Goal: Information Seeking & Learning: Learn about a topic

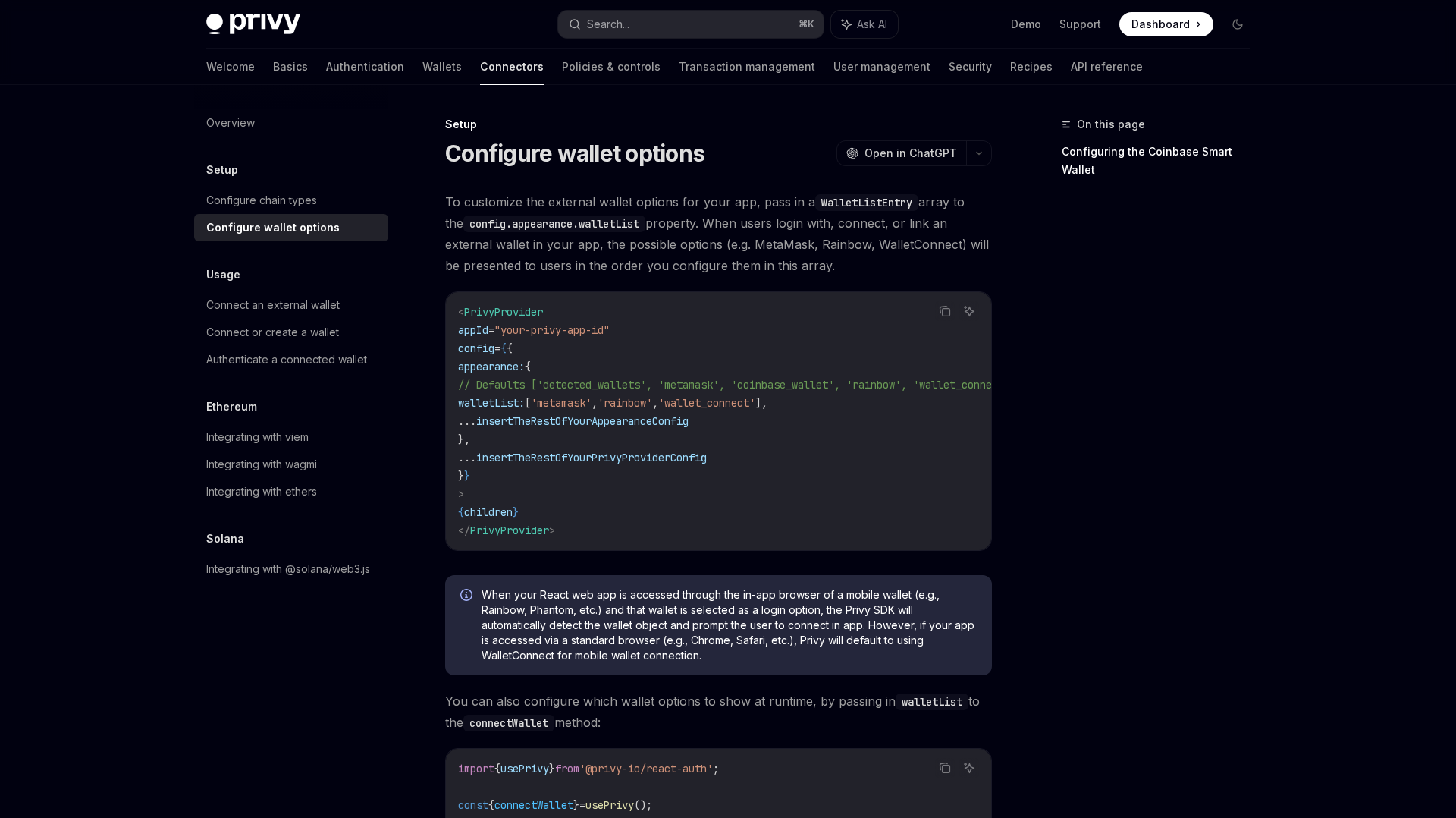
click at [555, 256] on span "To customize the external wallet options for your app, pass in a WalletListEntr…" at bounding box center [719, 234] width 547 height 85
click at [422, 62] on link "Wallets" at bounding box center [442, 66] width 39 height 36
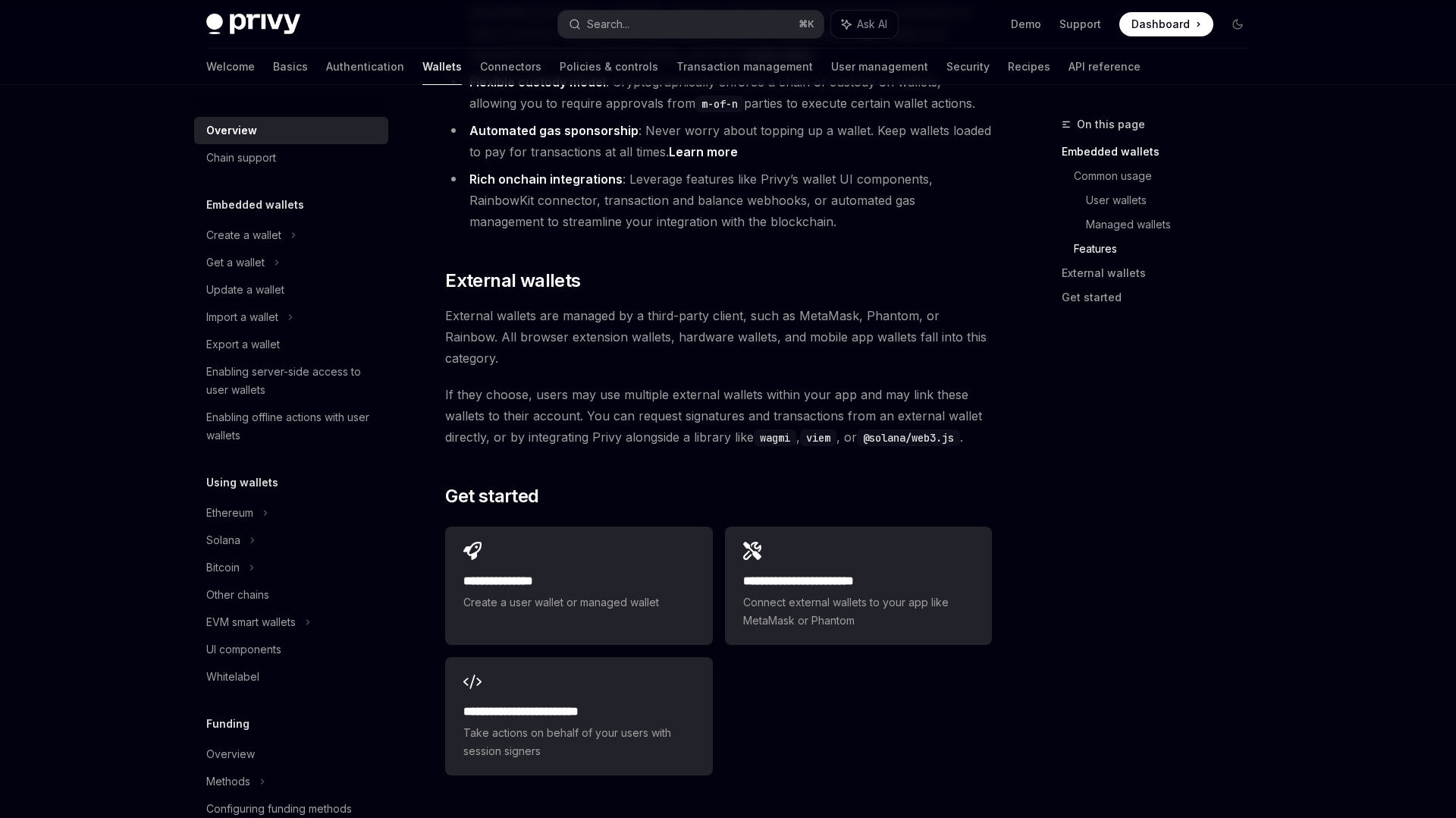
scroll to position [2144, 0]
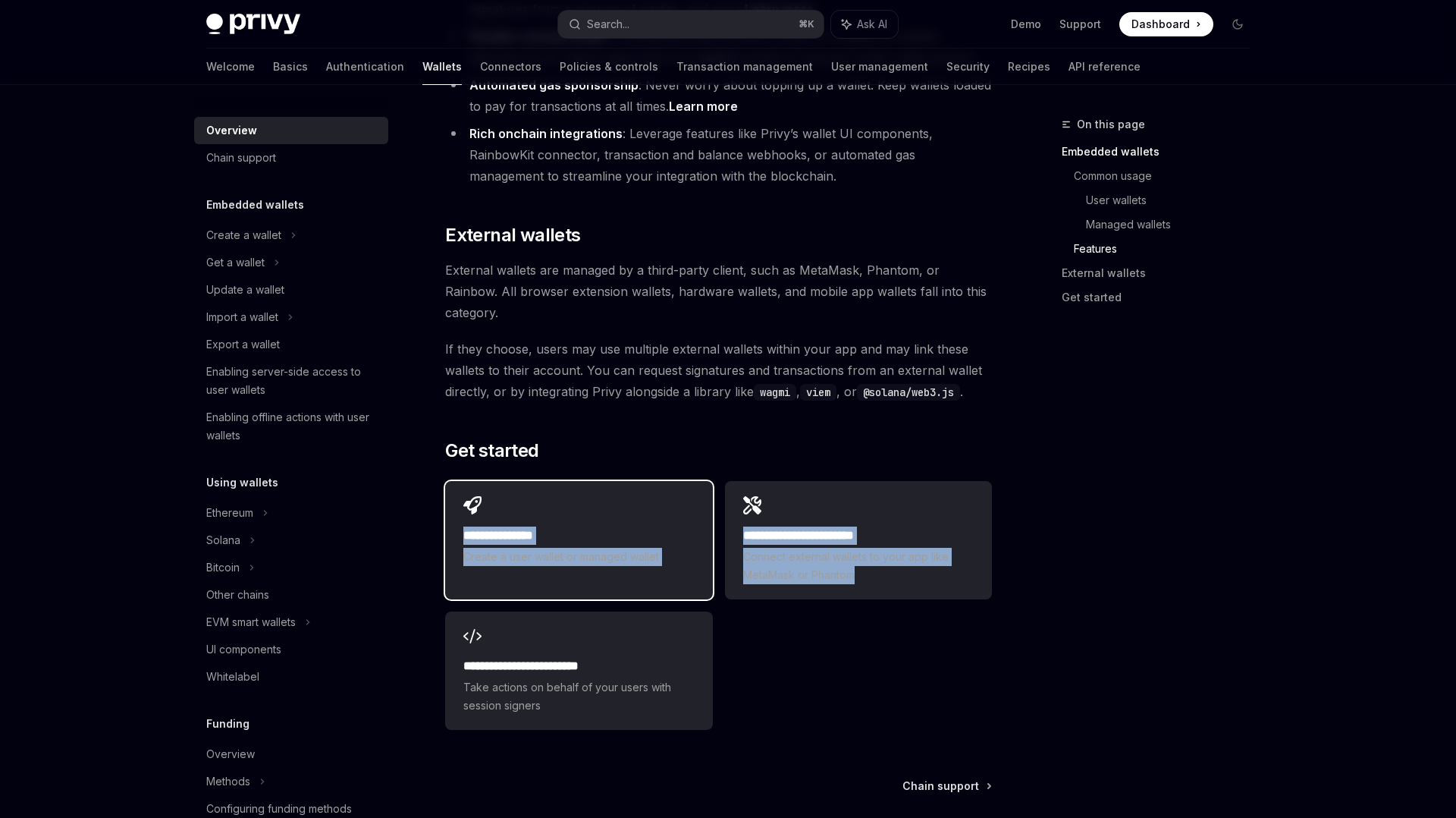
drag, startPoint x: 949, startPoint y: 571, endPoint x: 459, endPoint y: 409, distance: 516.1
click at [459, 475] on div "**********" at bounding box center [719, 606] width 547 height 261
click at [449, 390] on div at bounding box center [449, 390] width 0 height 0
click at [832, 568] on div "**********" at bounding box center [719, 606] width 547 height 261
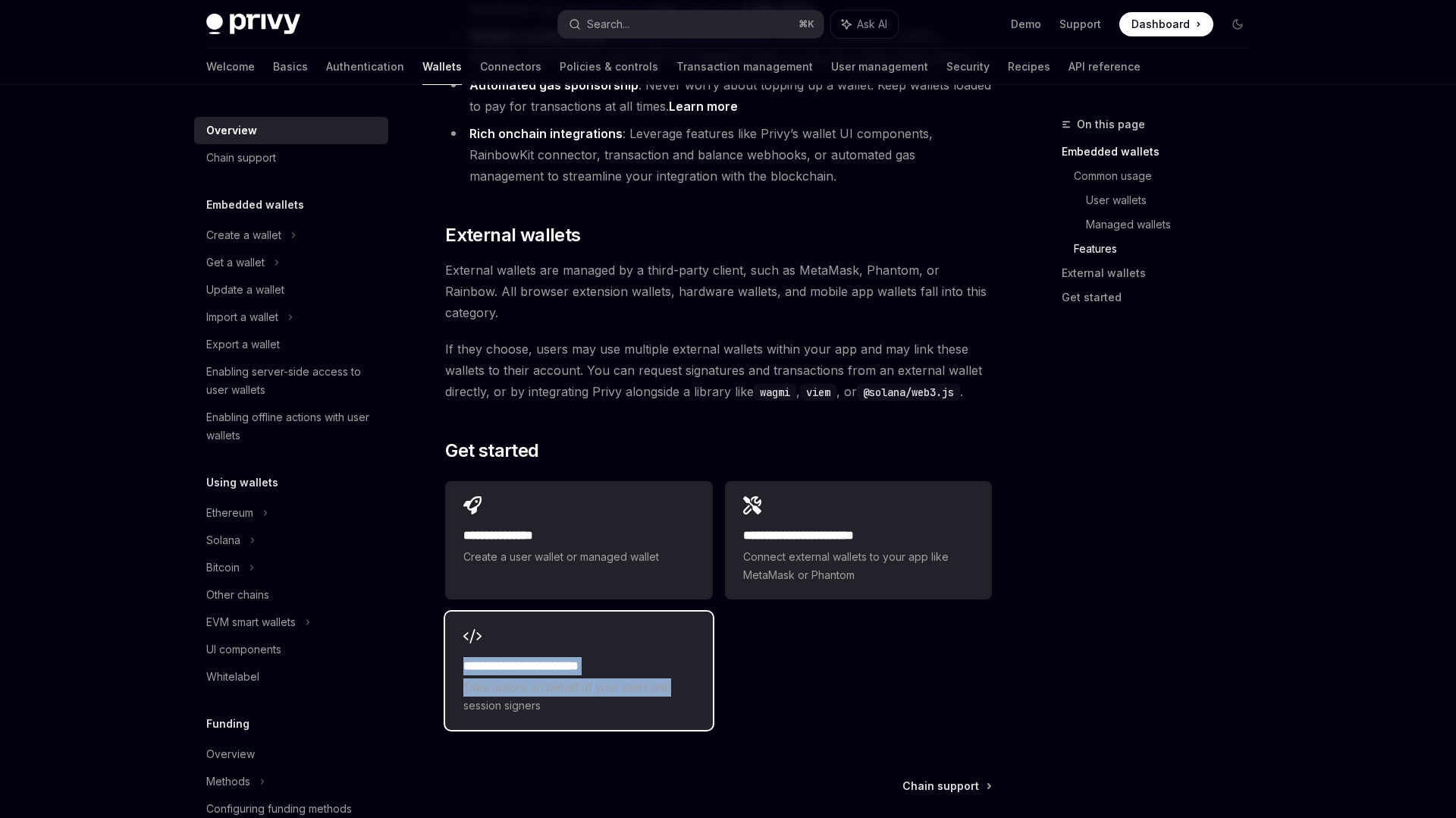
drag, startPoint x: 755, startPoint y: 610, endPoint x: 468, endPoint y: 555, distance: 292.2
click at [468, 555] on div "**********" at bounding box center [719, 606] width 547 height 261
click at [459, 552] on div at bounding box center [459, 552] width 0 height 0
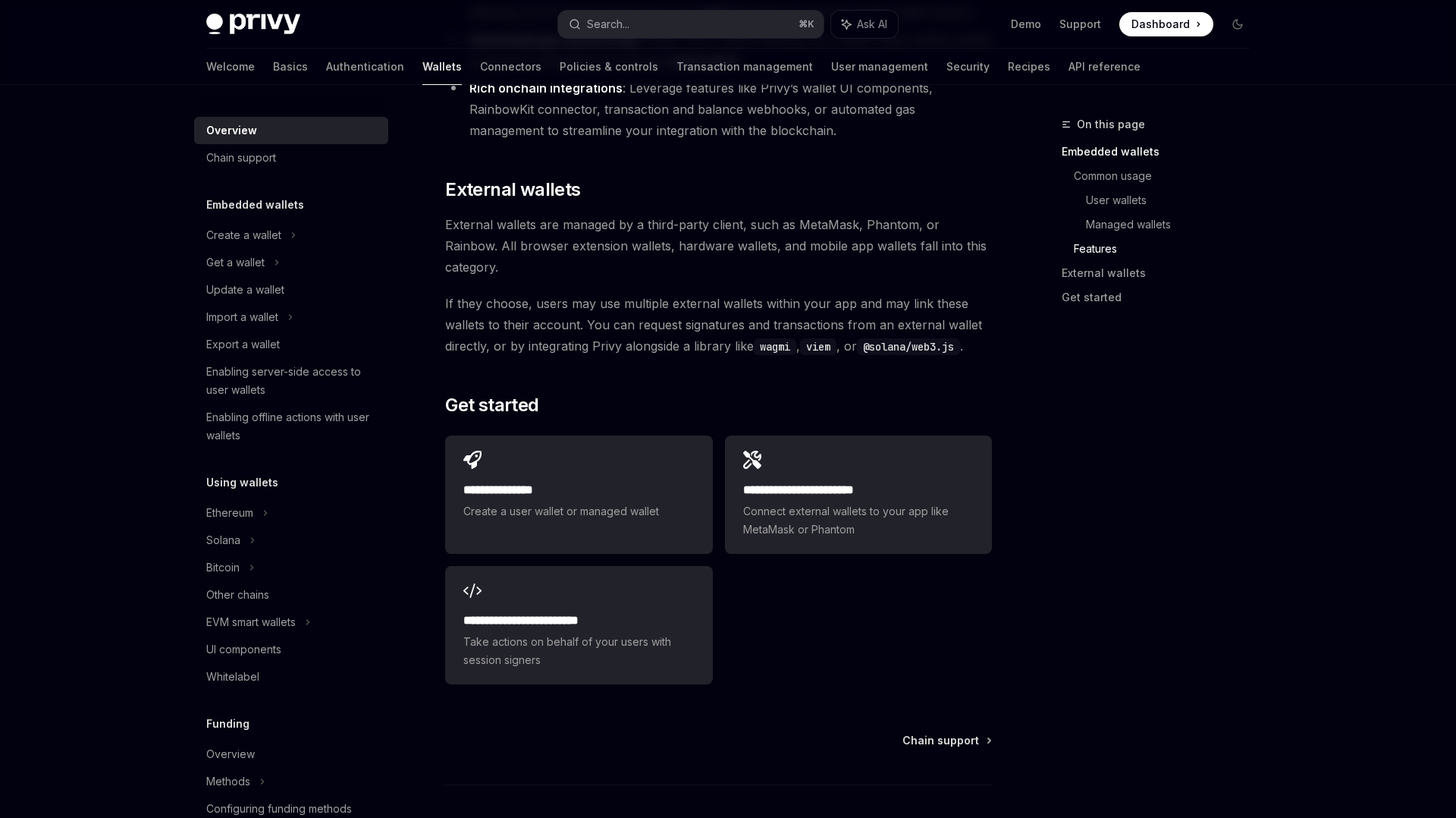
scroll to position [2191, 0]
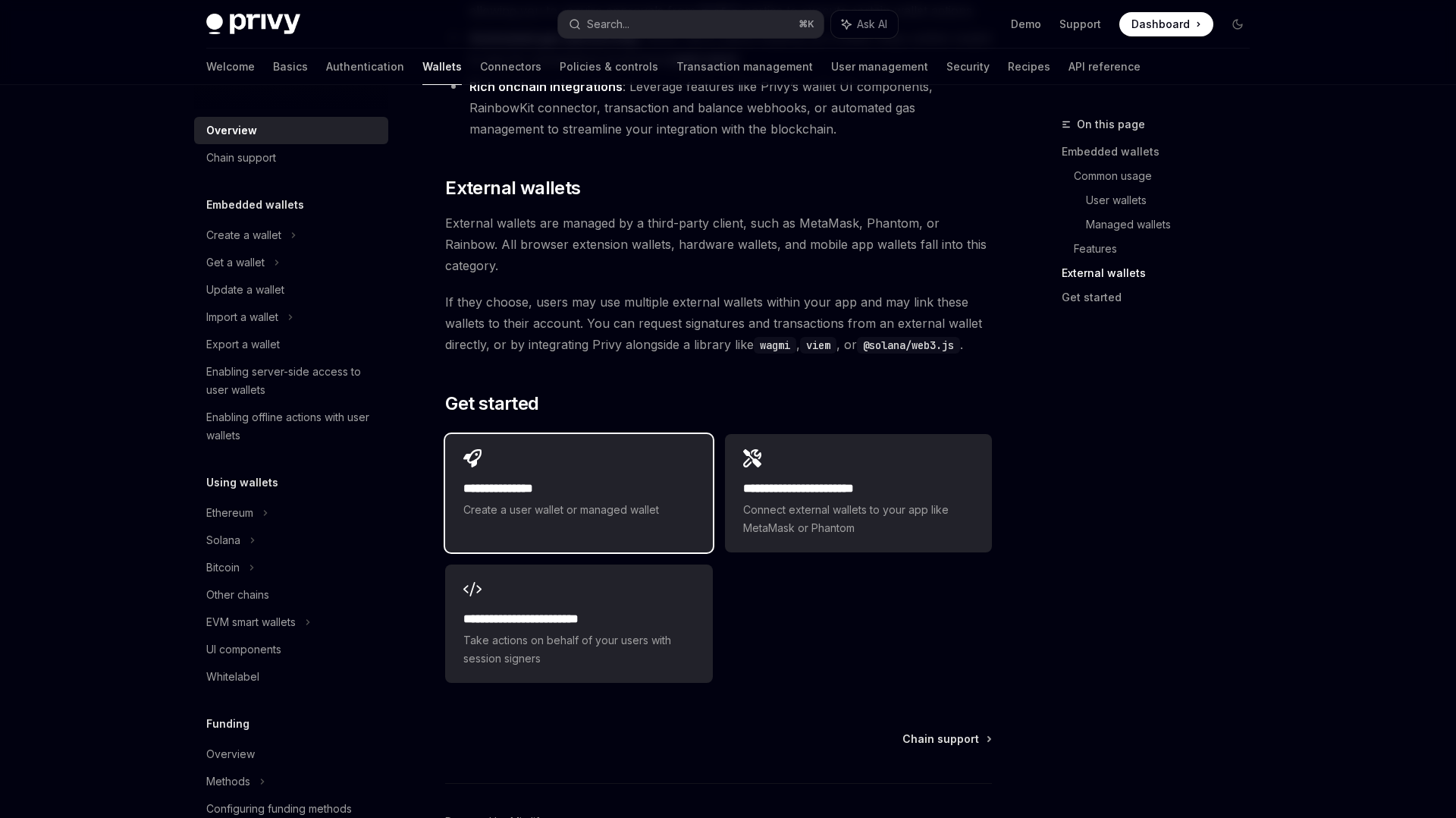
click at [585, 479] on h2 "**********" at bounding box center [578, 488] width 230 height 18
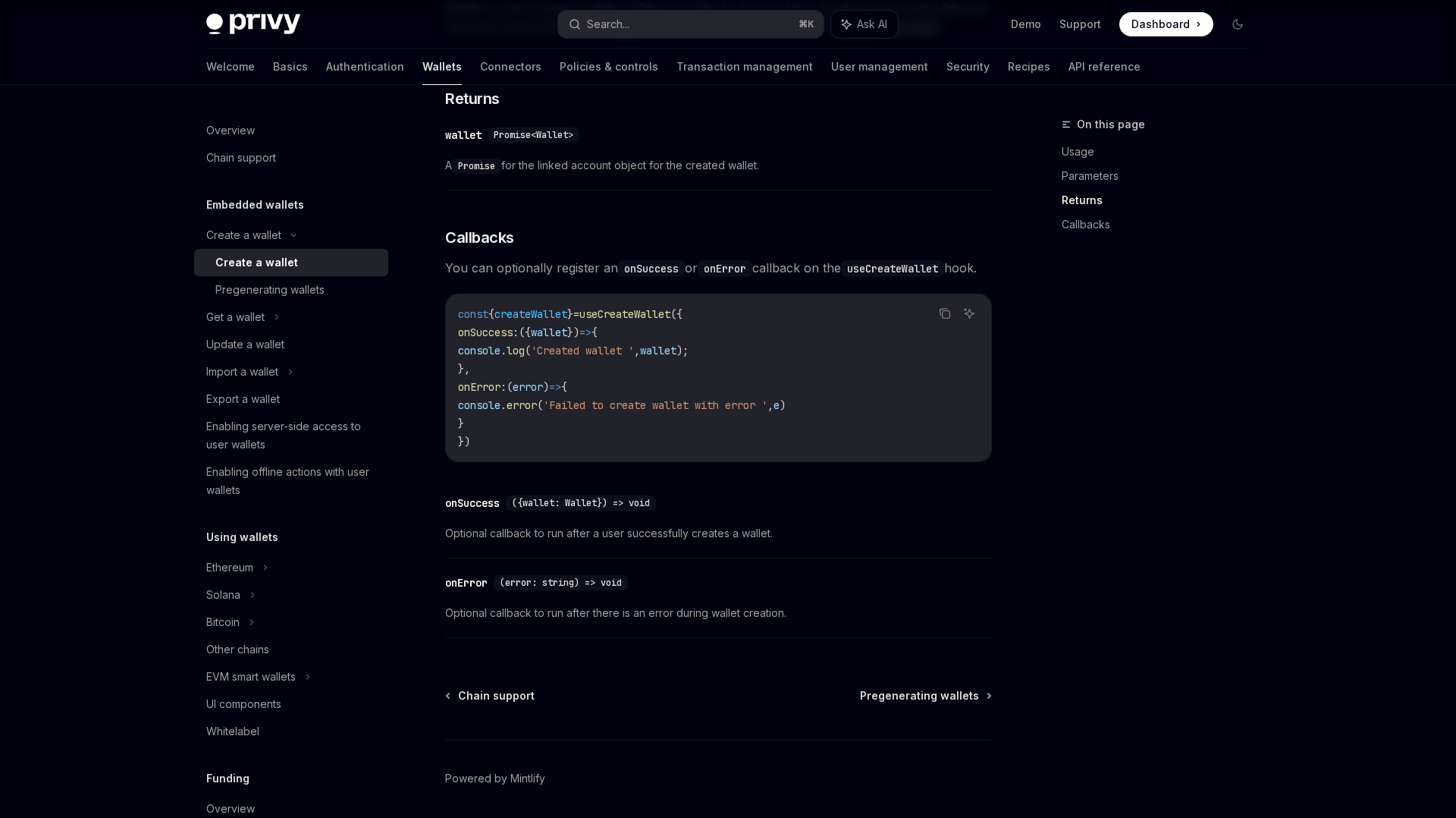
scroll to position [892, 0]
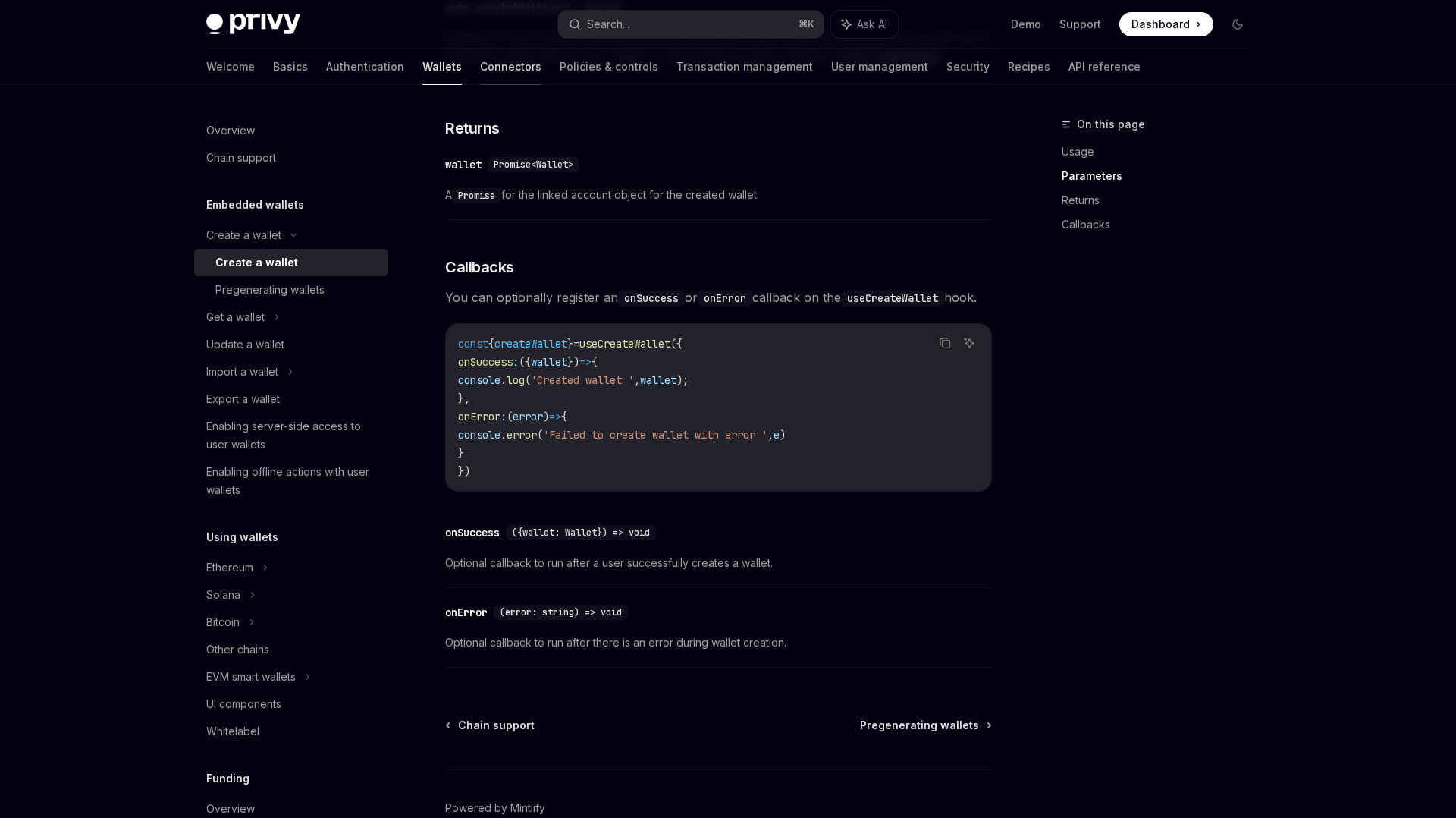
click at [480, 72] on link "Connectors" at bounding box center [510, 66] width 62 height 36
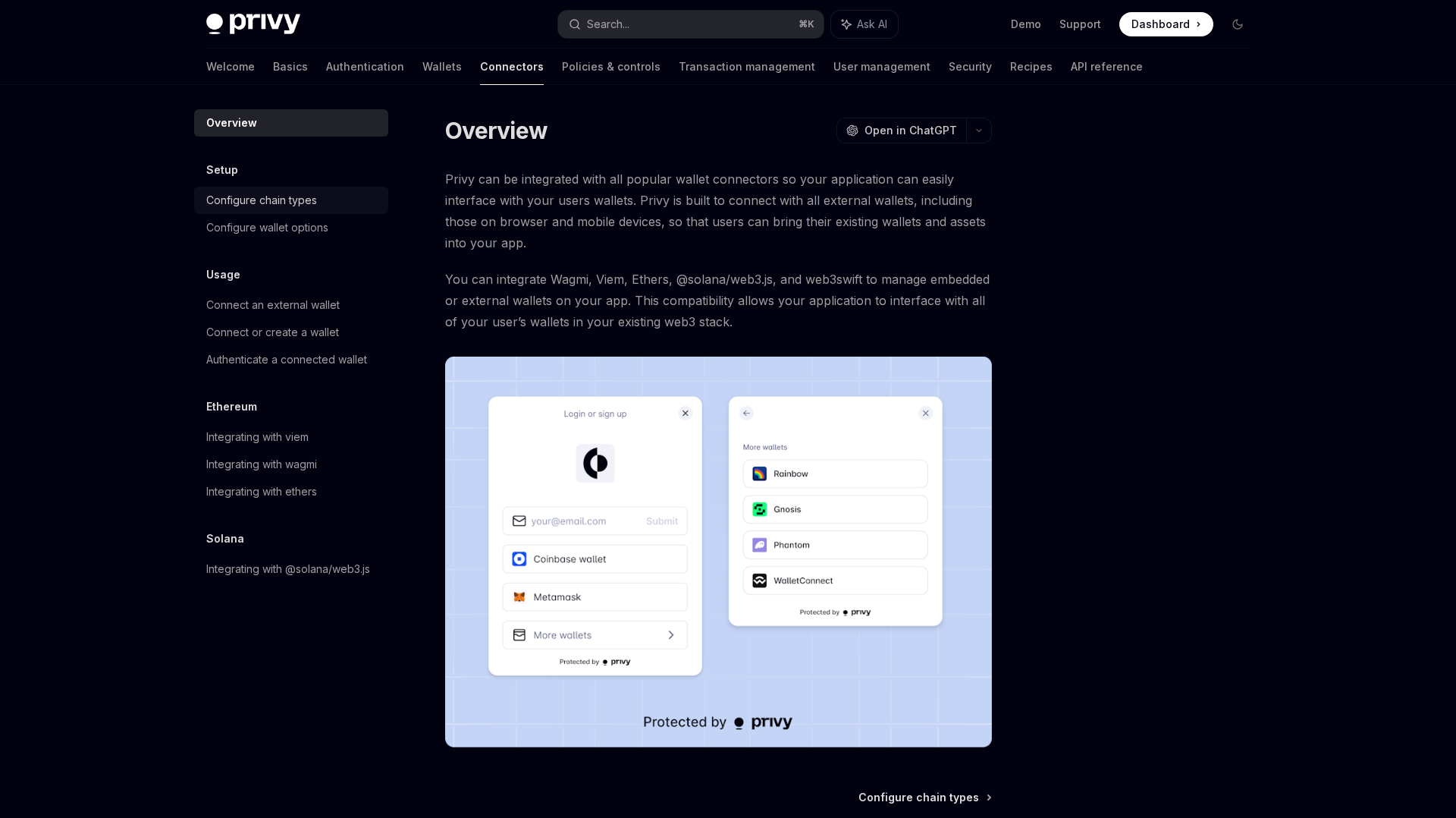
click at [225, 194] on div "Configure chain types" at bounding box center [261, 200] width 111 height 18
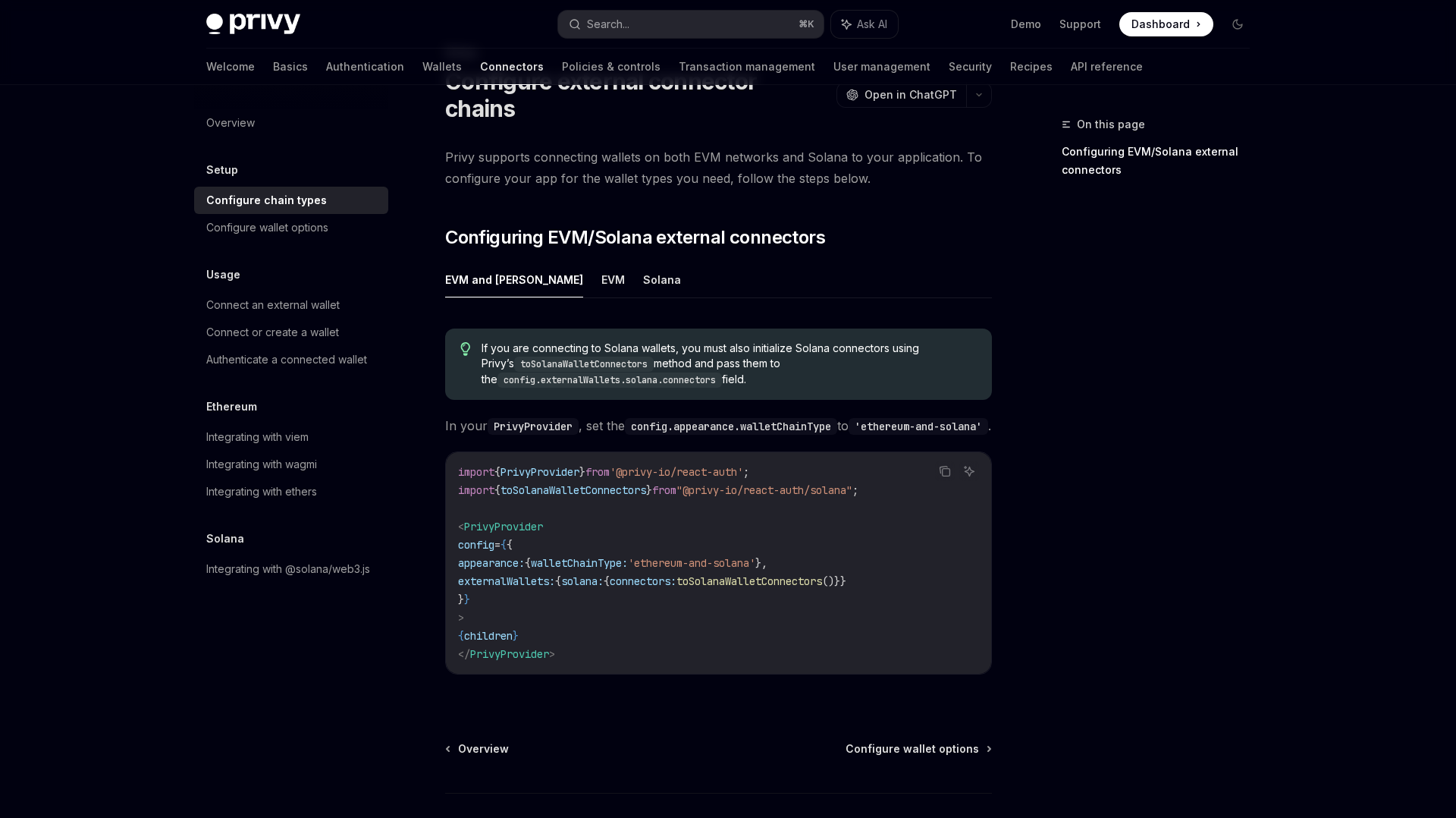
scroll to position [171, 0]
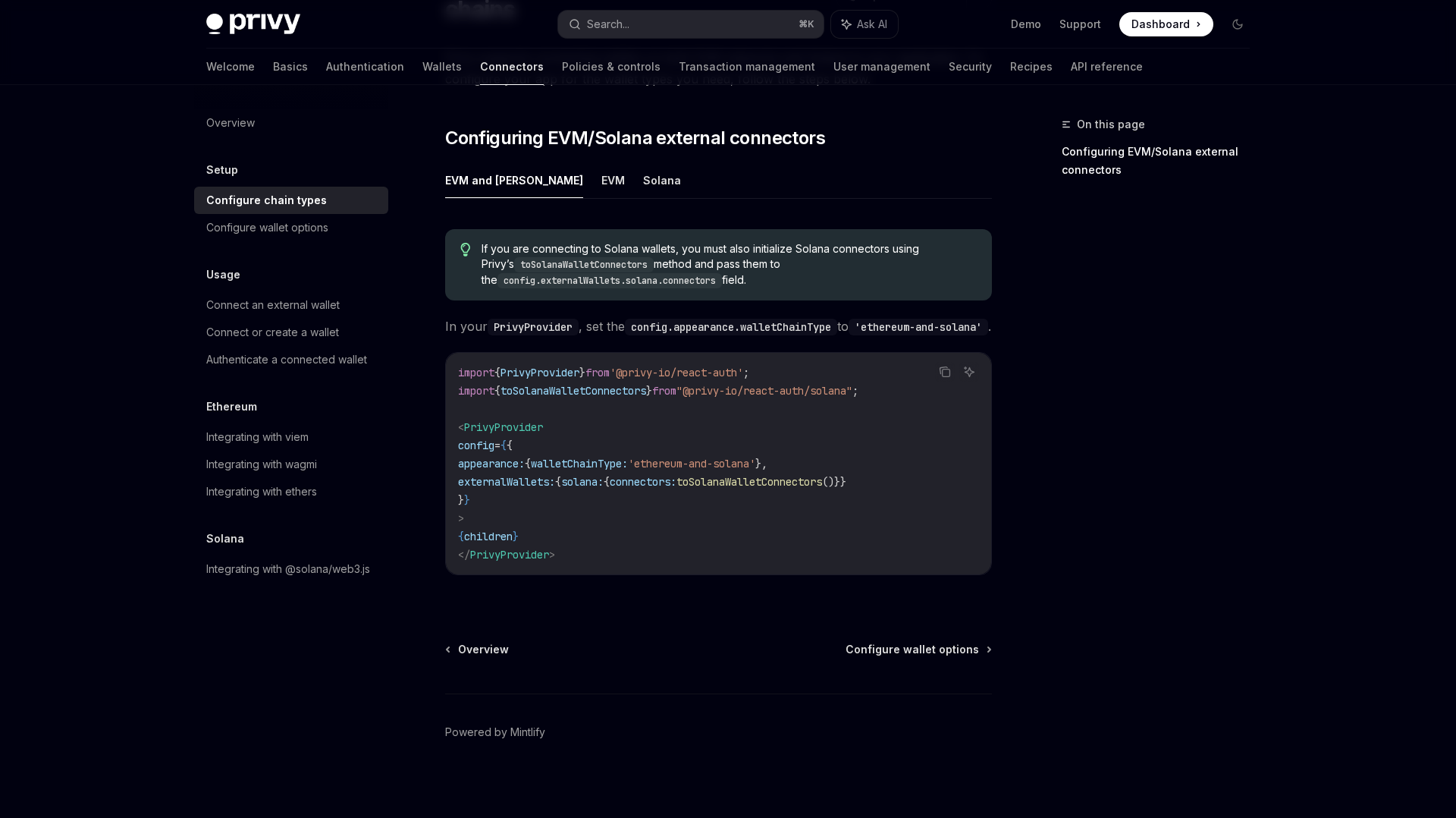
click at [299, 243] on div "Overview Setup Configure chain types Configure wallet options Usage Connect an …" at bounding box center [291, 345] width 194 height 473
click at [315, 225] on div "Configure wallet options" at bounding box center [267, 227] width 122 height 18
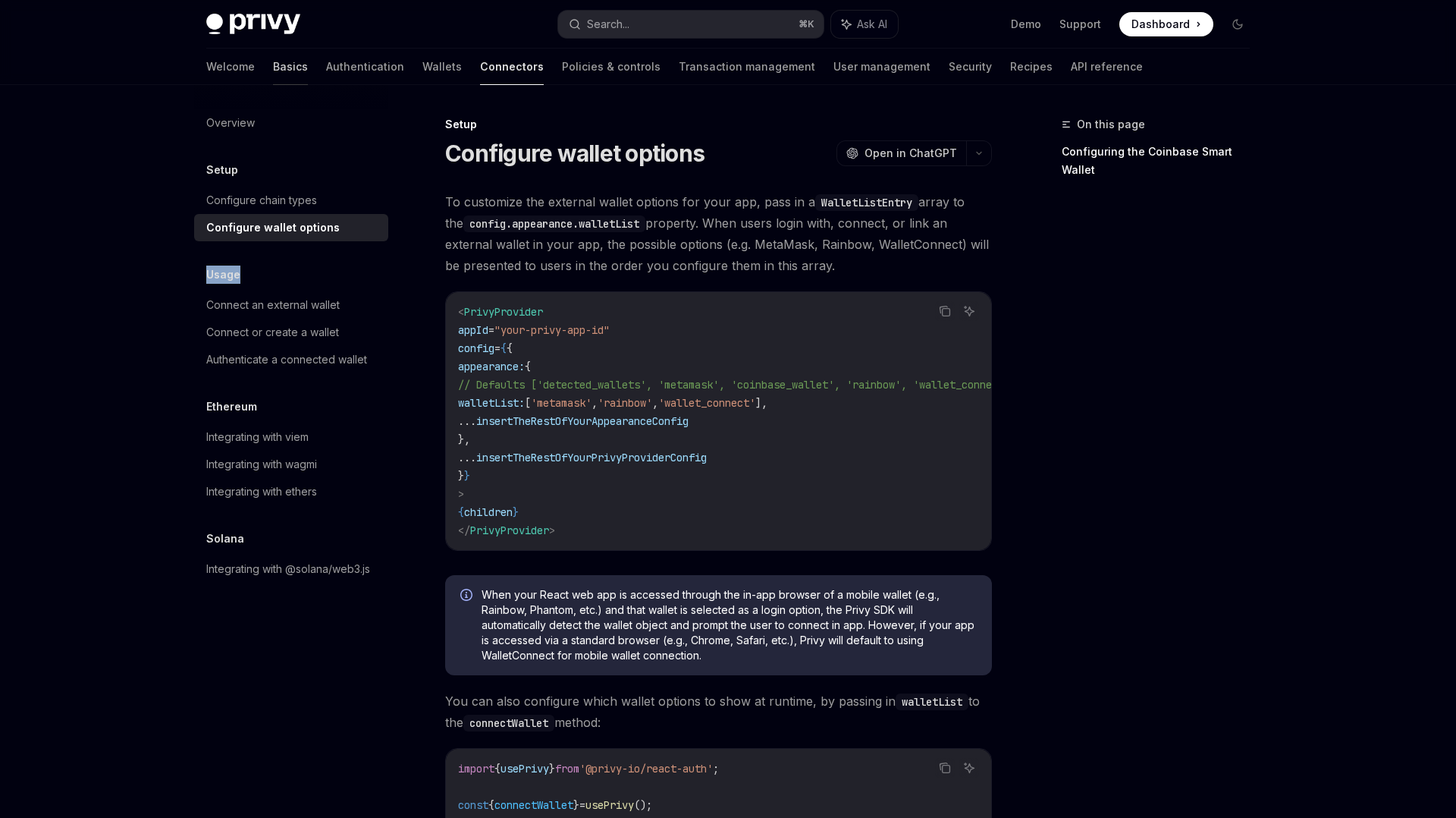
click at [273, 67] on link "Basics" at bounding box center [290, 66] width 35 height 36
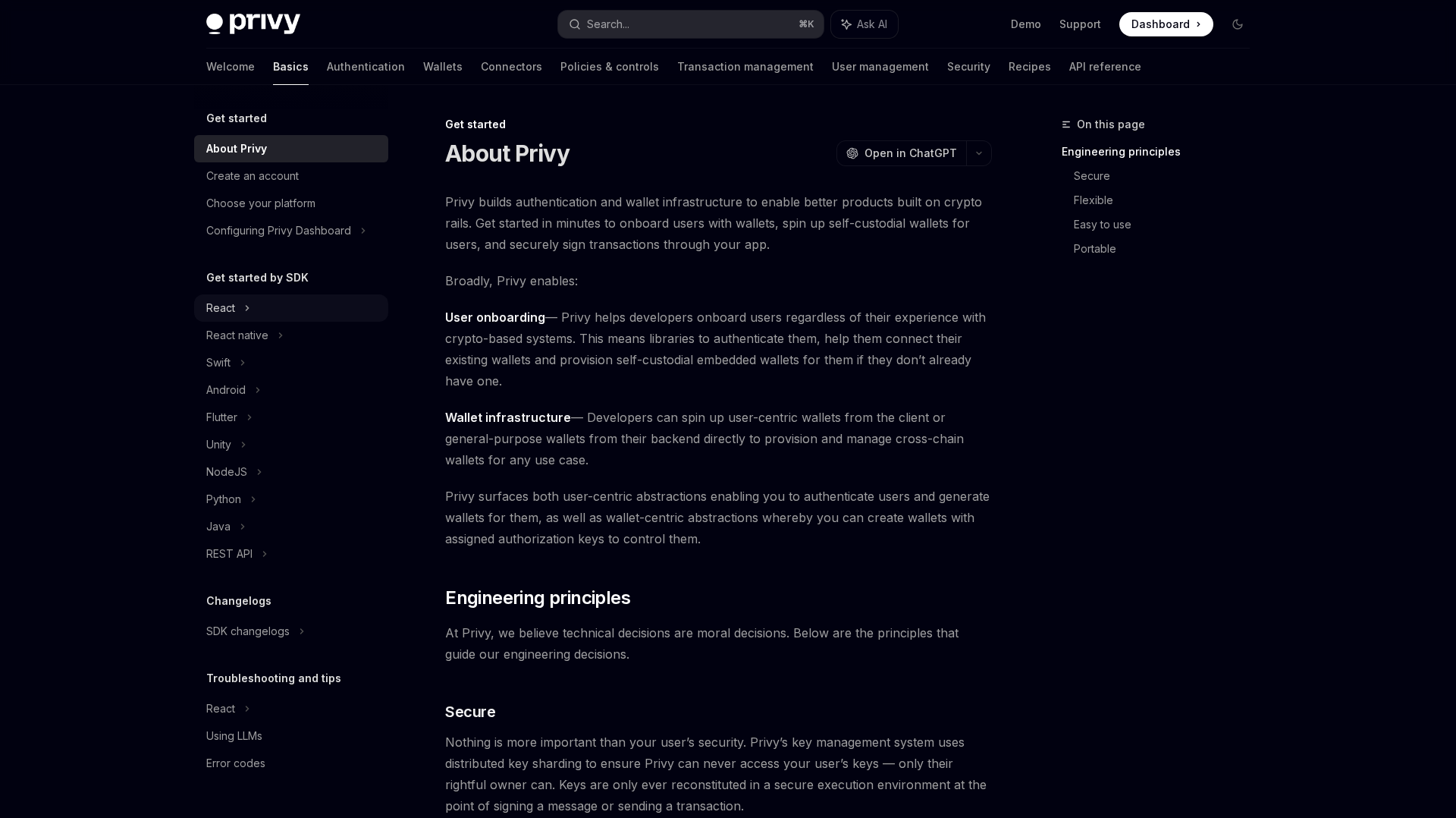
click at [220, 307] on div "React" at bounding box center [220, 308] width 29 height 18
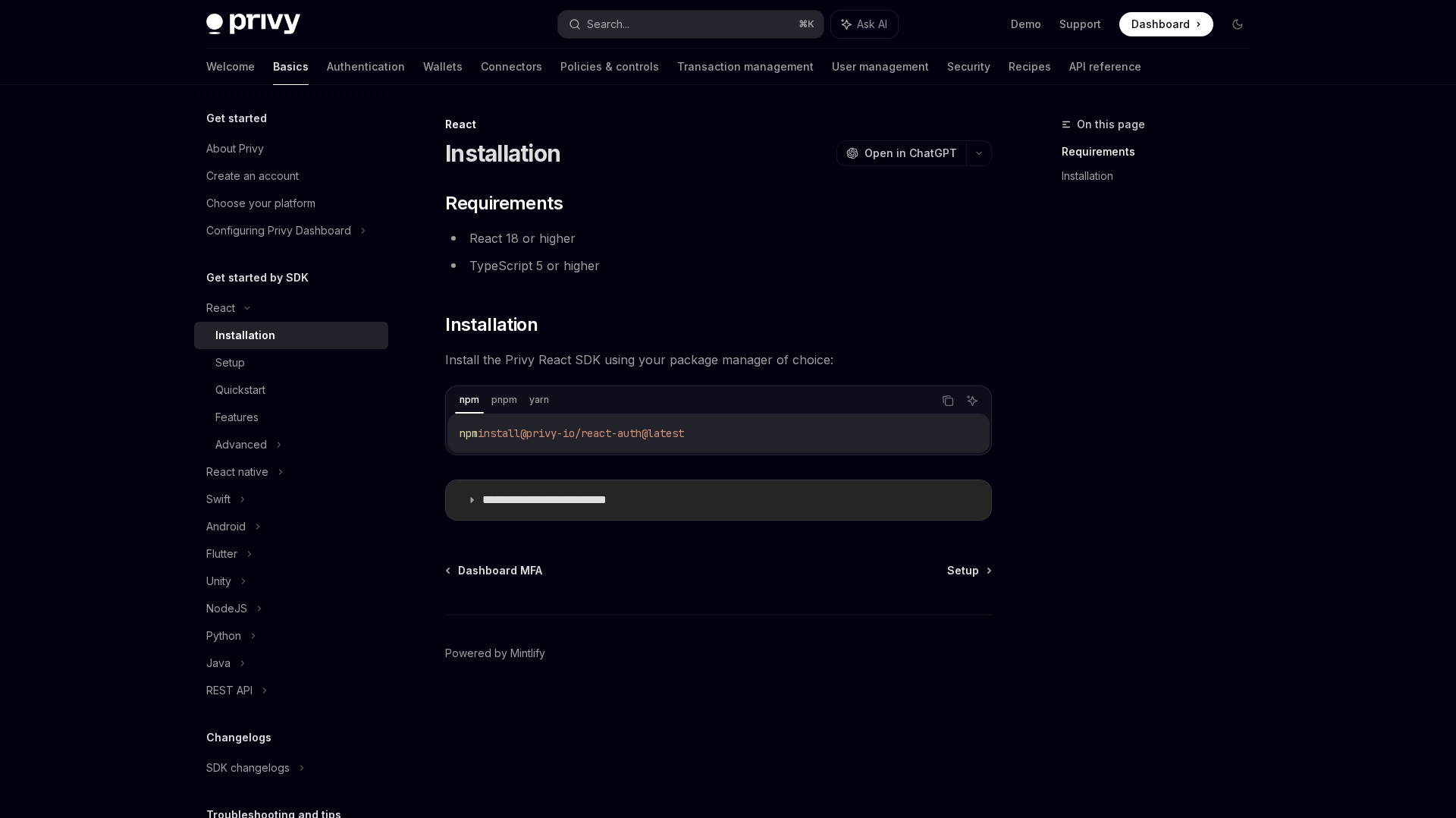
click at [595, 500] on p "**********" at bounding box center [568, 500] width 171 height 15
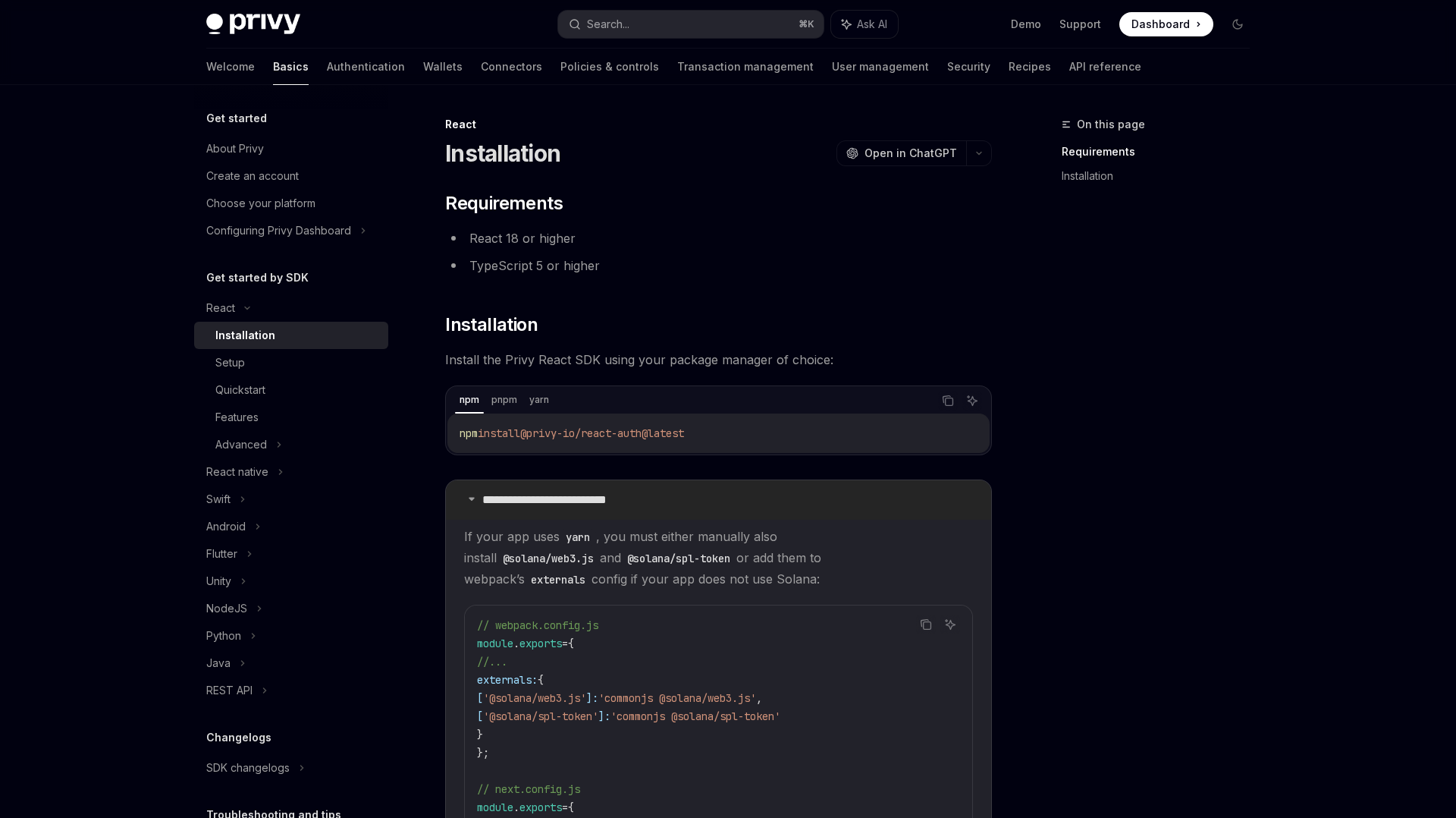
click at [592, 499] on p "**********" at bounding box center [568, 500] width 171 height 15
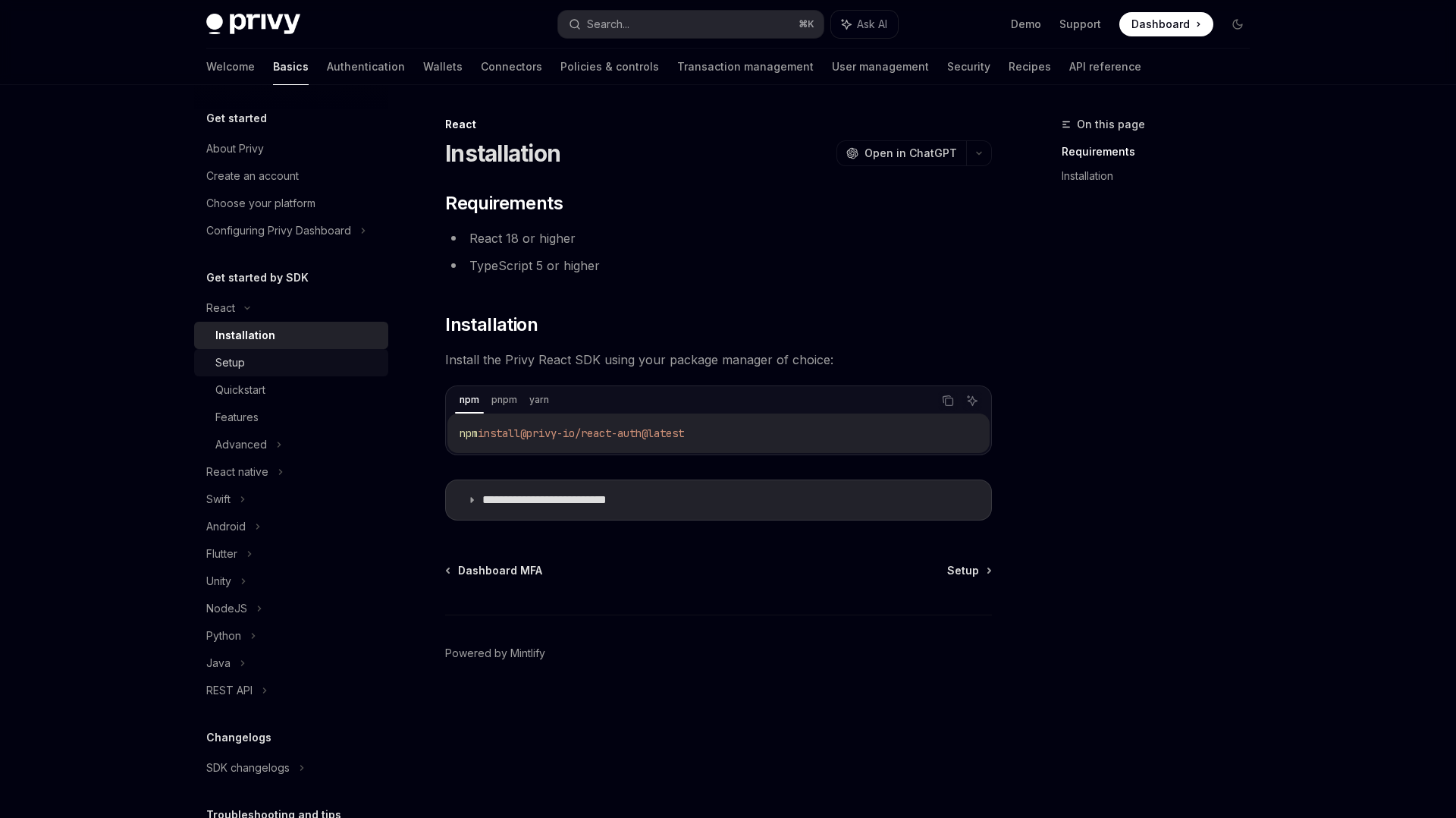
click at [263, 361] on div "Setup" at bounding box center [298, 363] width 164 height 18
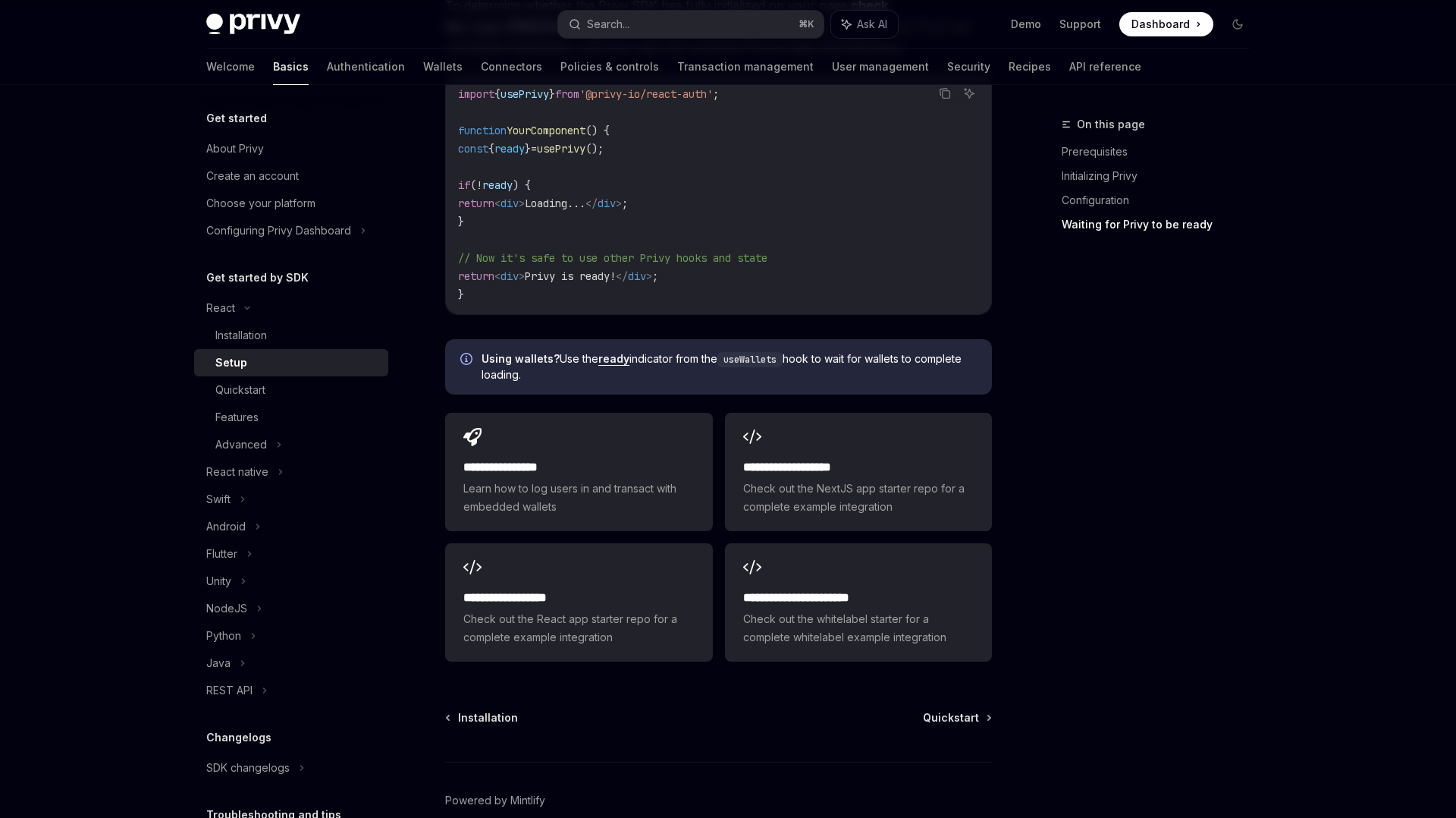
scroll to position [1786, 0]
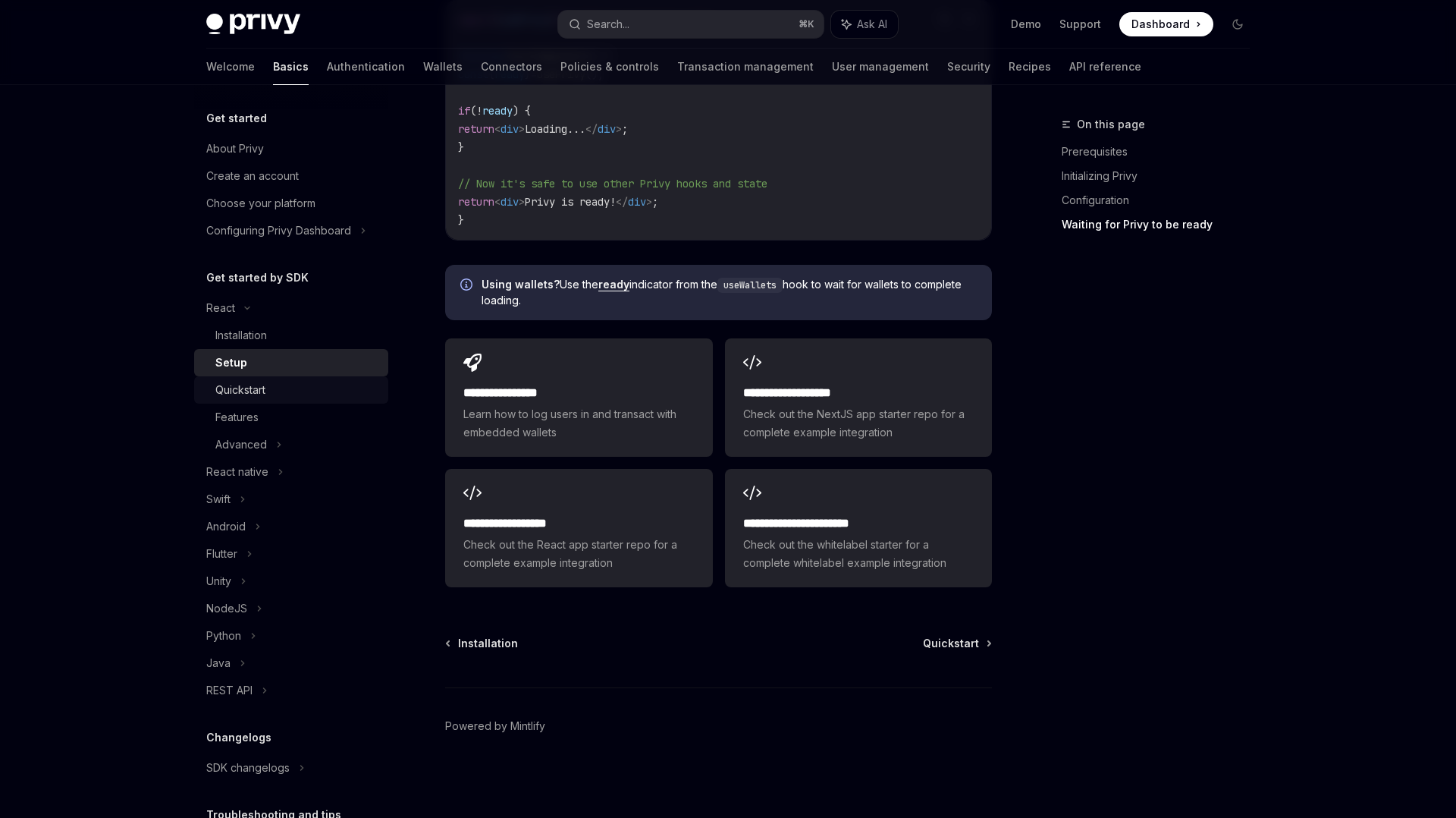
click at [272, 387] on div "Quickstart" at bounding box center [298, 390] width 164 height 18
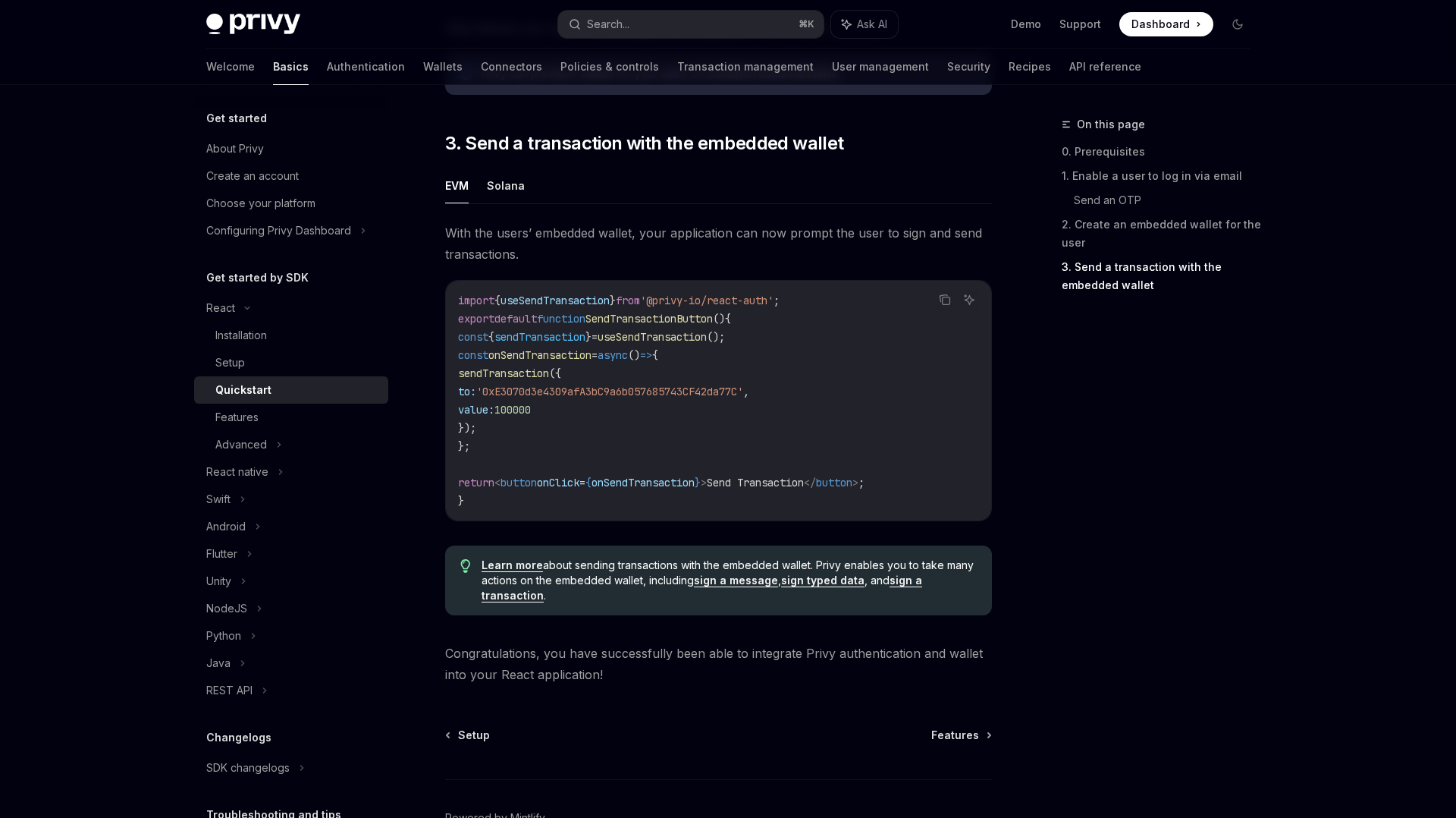
scroll to position [1382, 0]
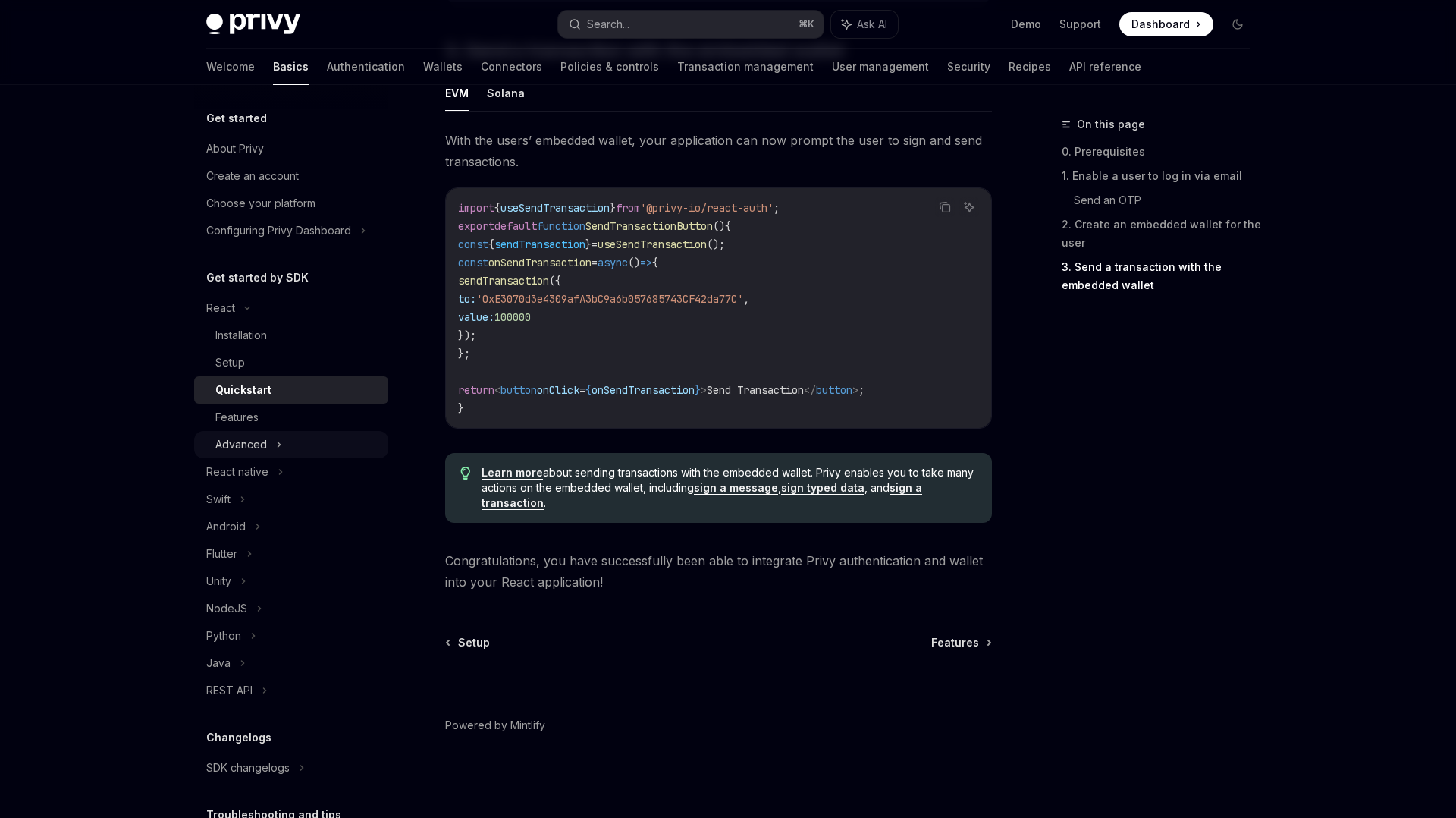
click at [248, 446] on div "Advanced" at bounding box center [241, 445] width 52 height 18
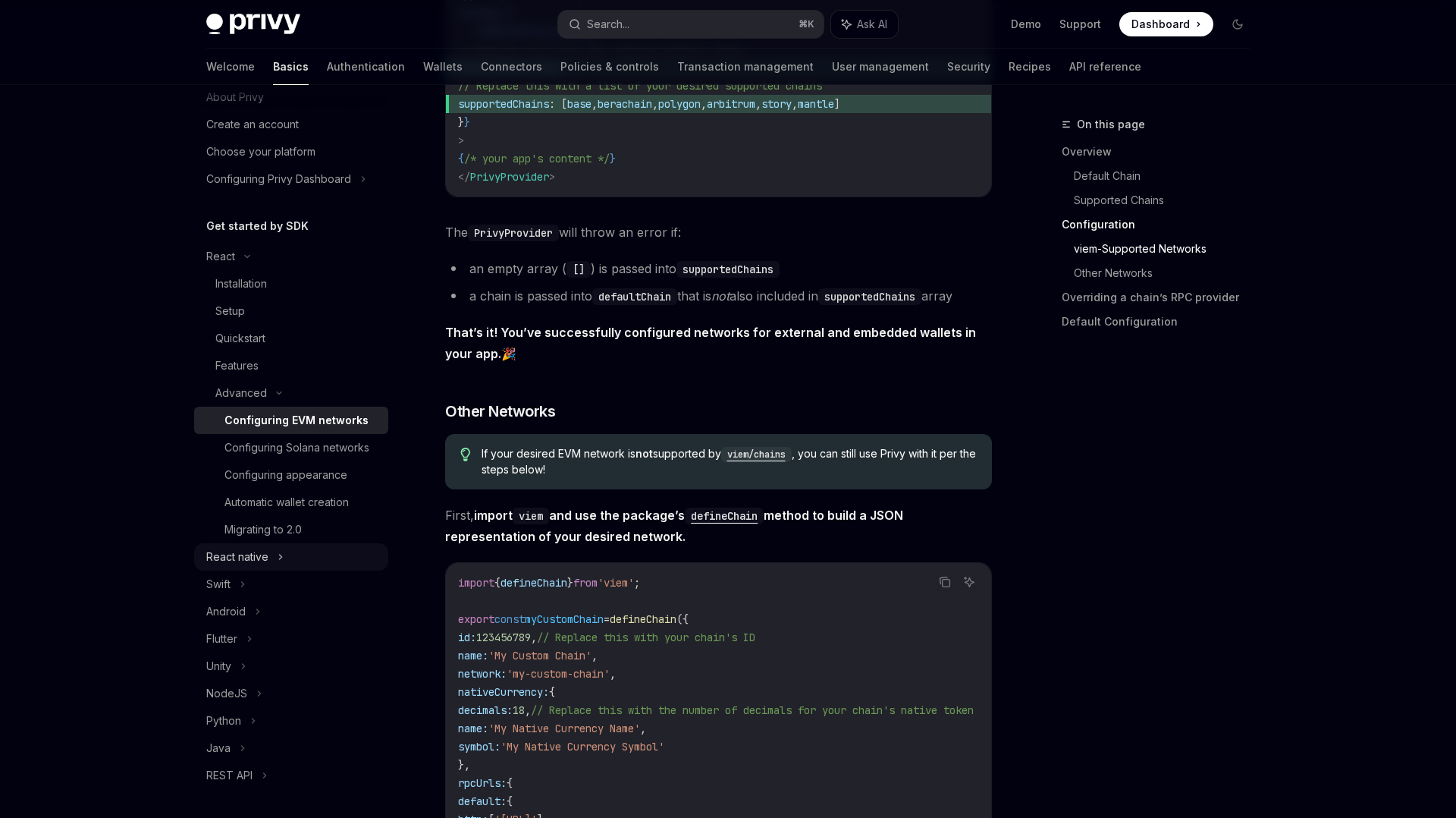
scroll to position [60, 0]
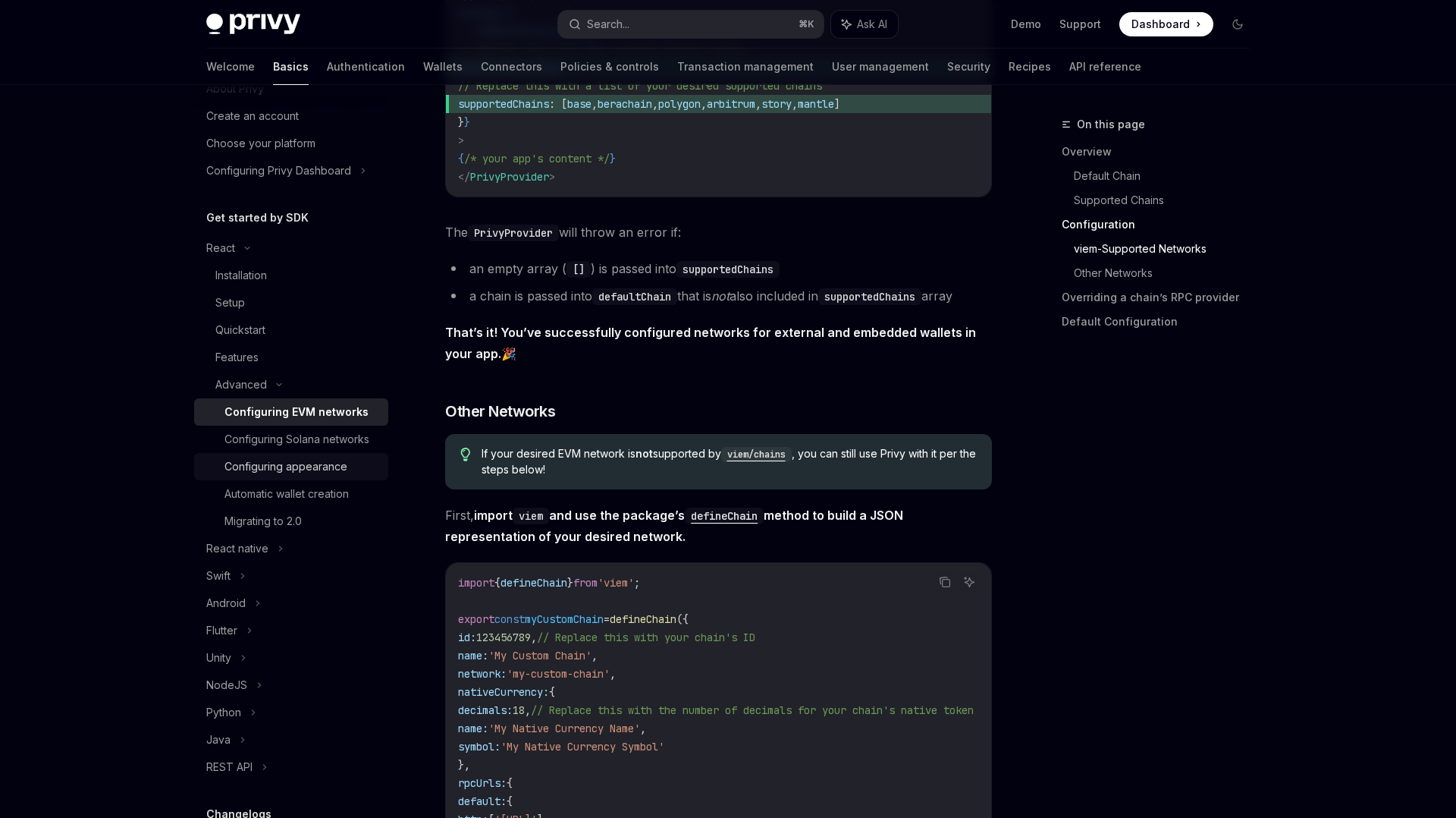
click at [331, 468] on div "Configuring appearance" at bounding box center [286, 467] width 123 height 18
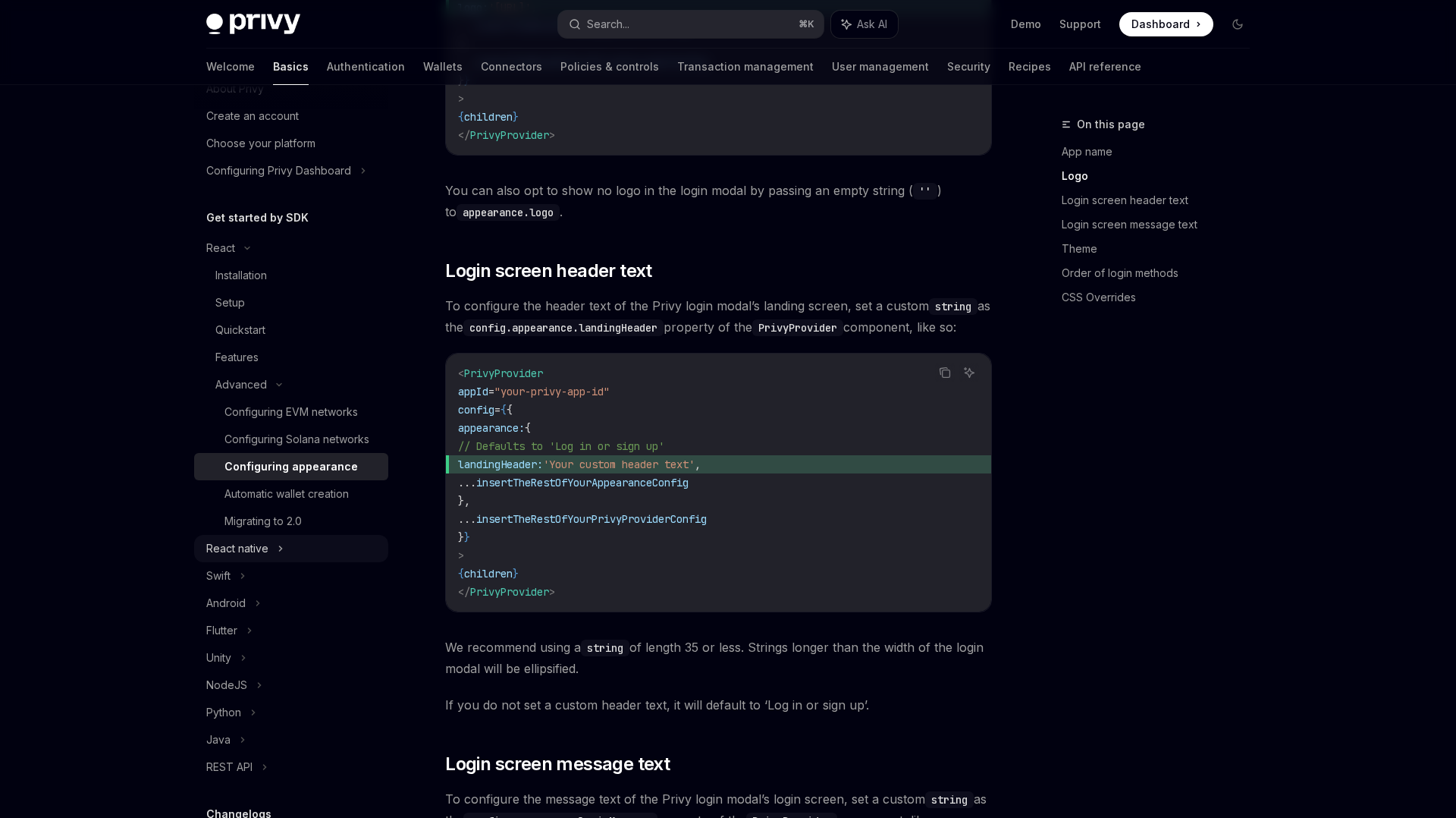
scroll to position [263, 0]
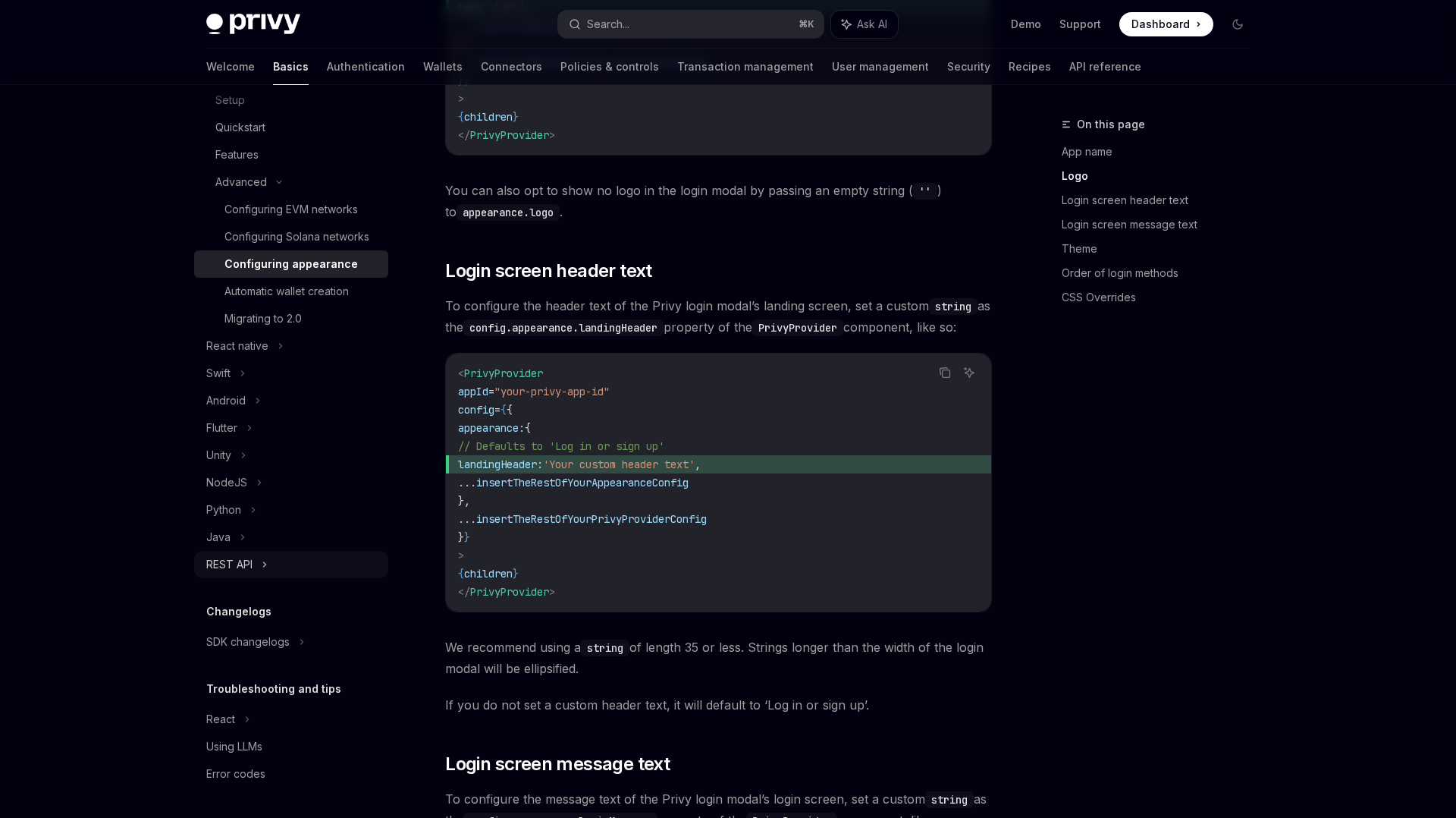
click at [263, 568] on icon at bounding box center [264, 564] width 6 height 18
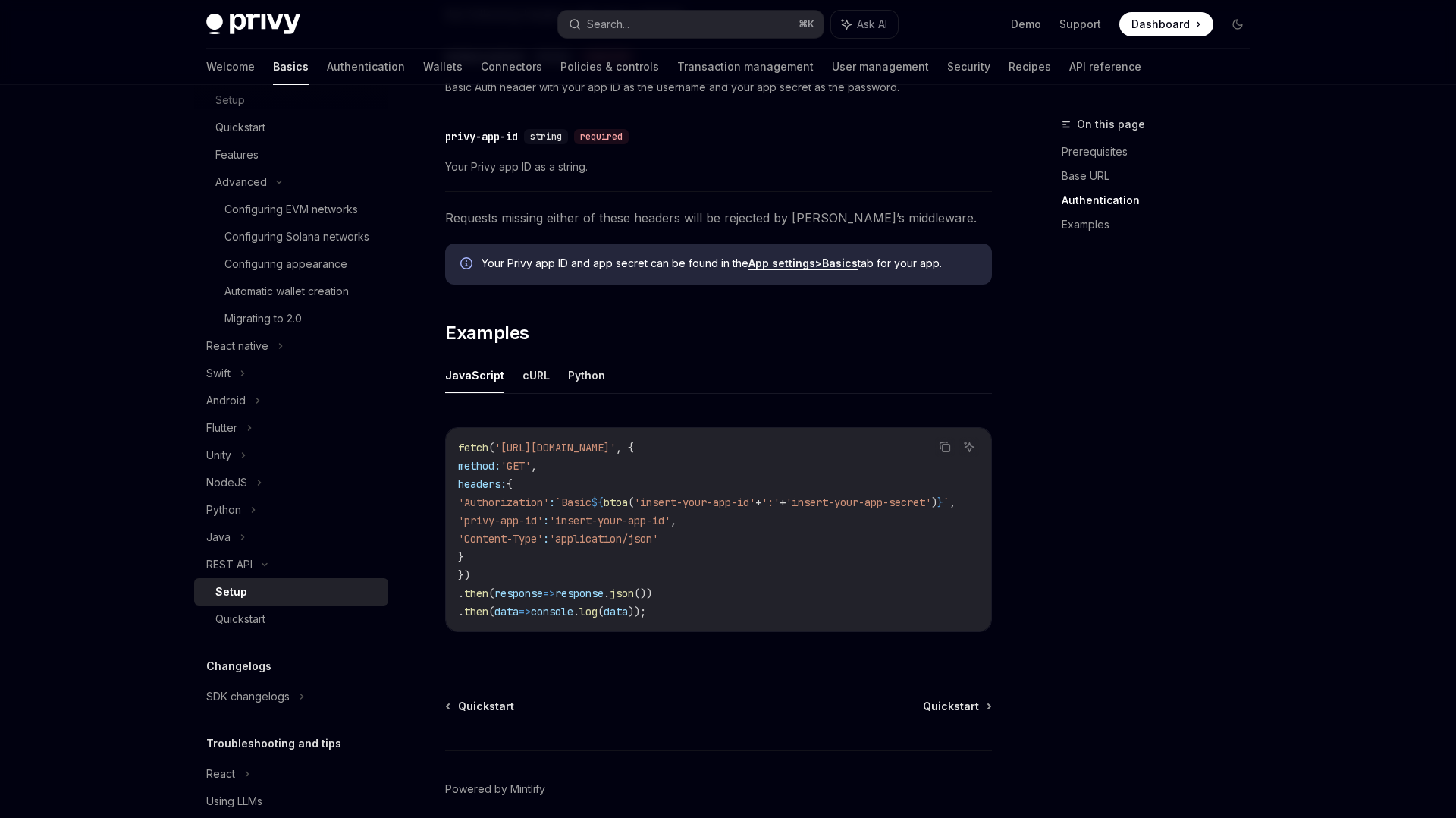
scroll to position [626, 0]
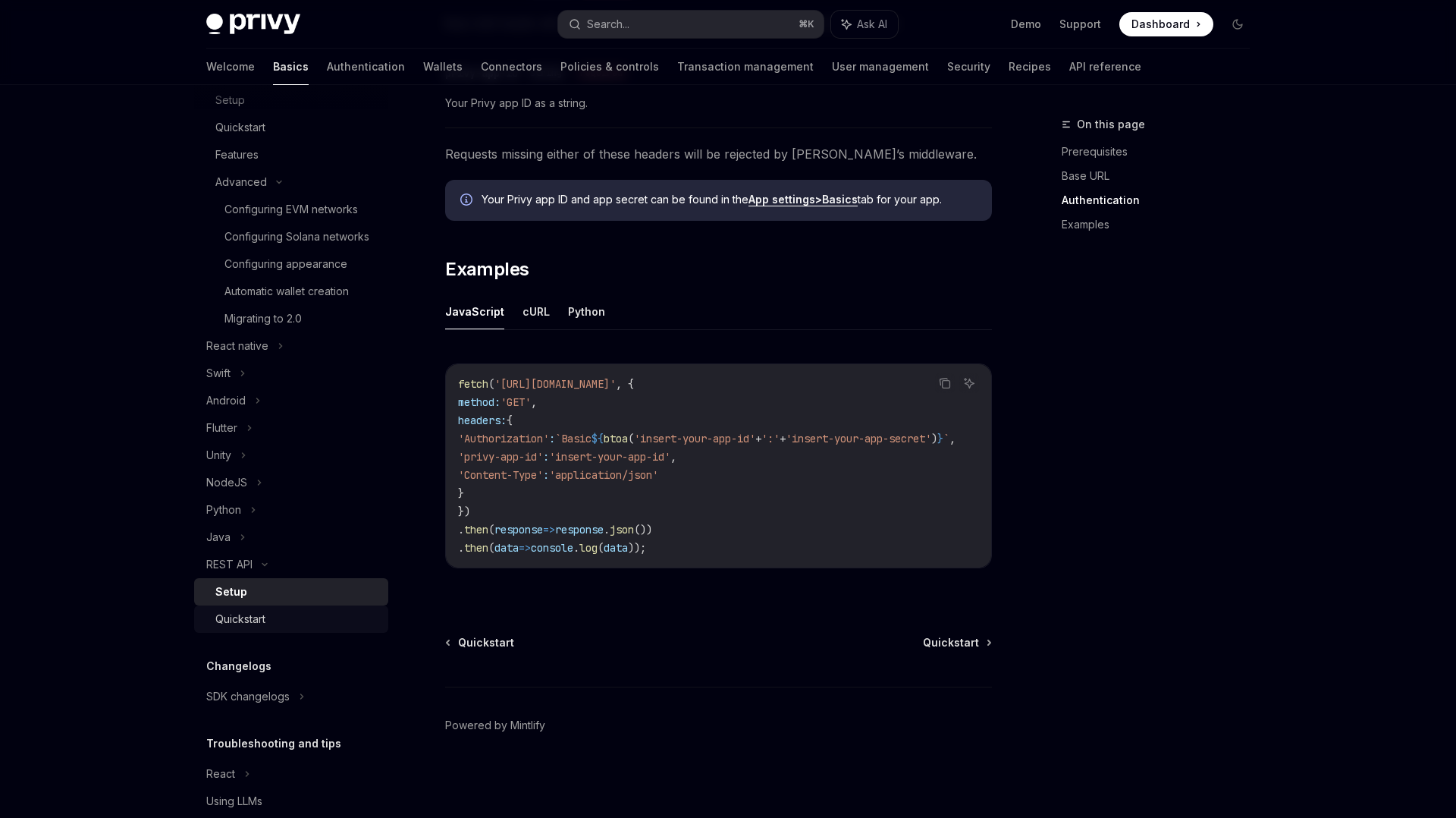
click at [279, 614] on div "Quickstart" at bounding box center [298, 619] width 164 height 18
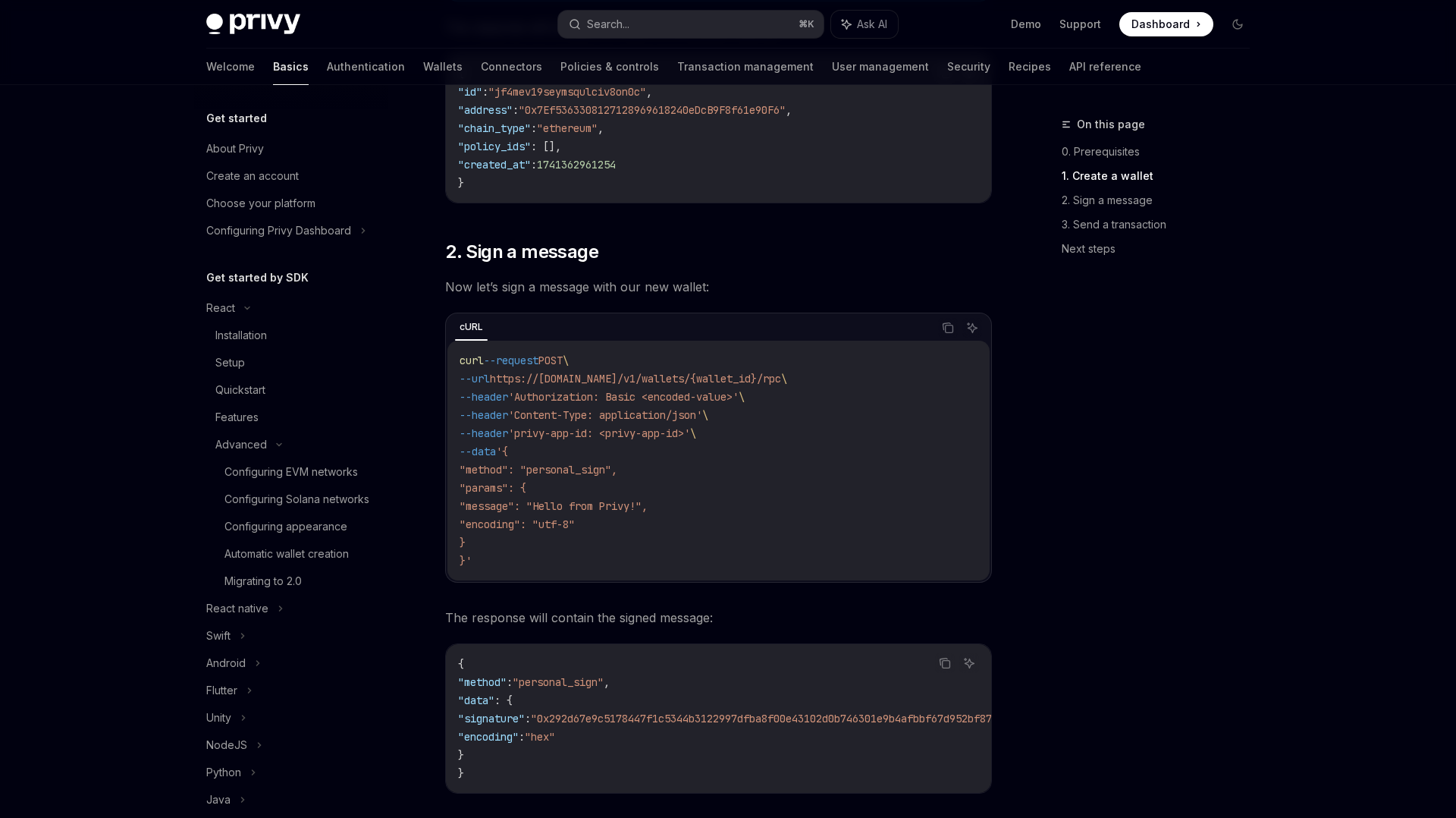
click at [279, 34] on img at bounding box center [253, 25] width 94 height 21
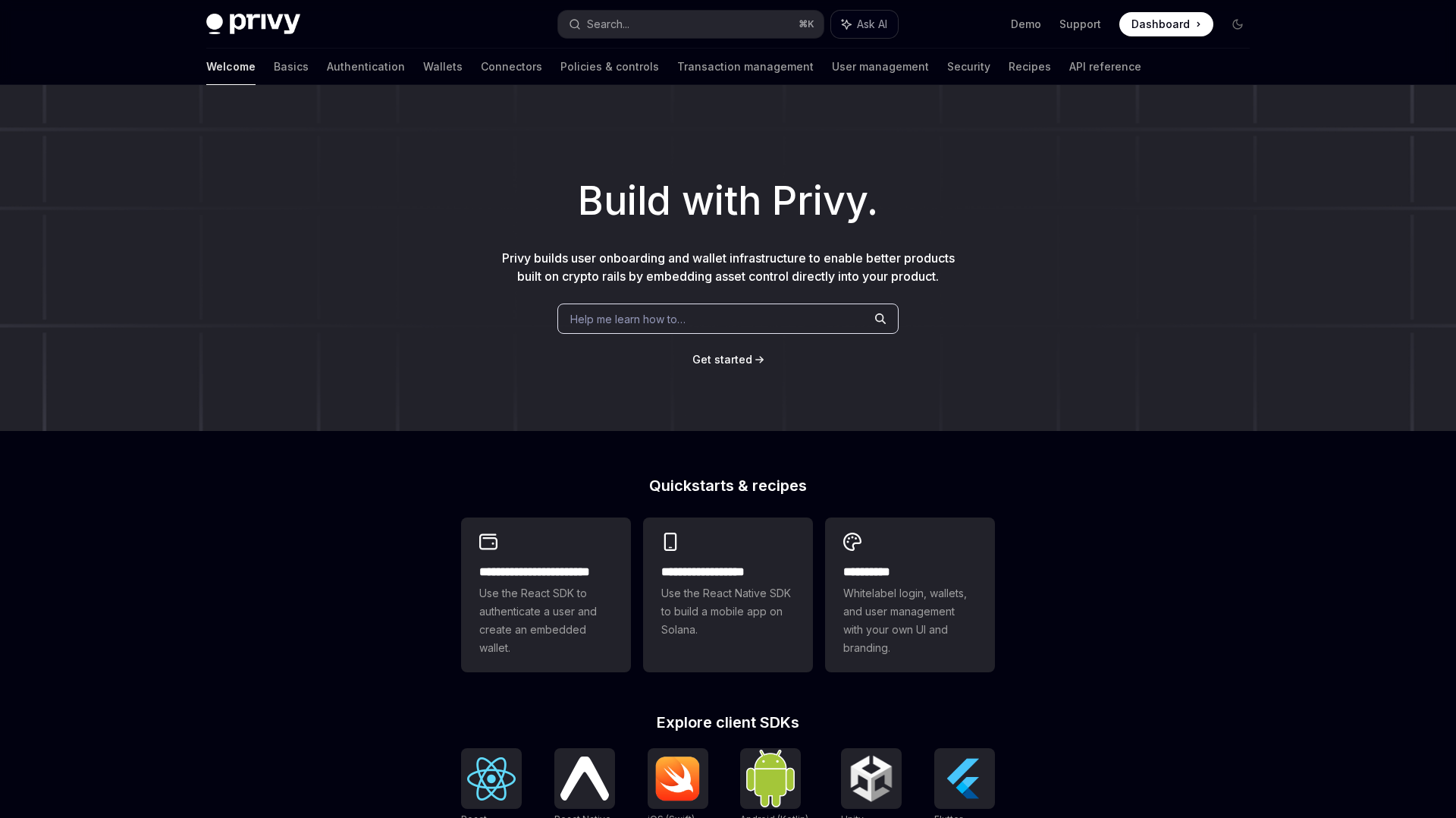
type textarea "*"
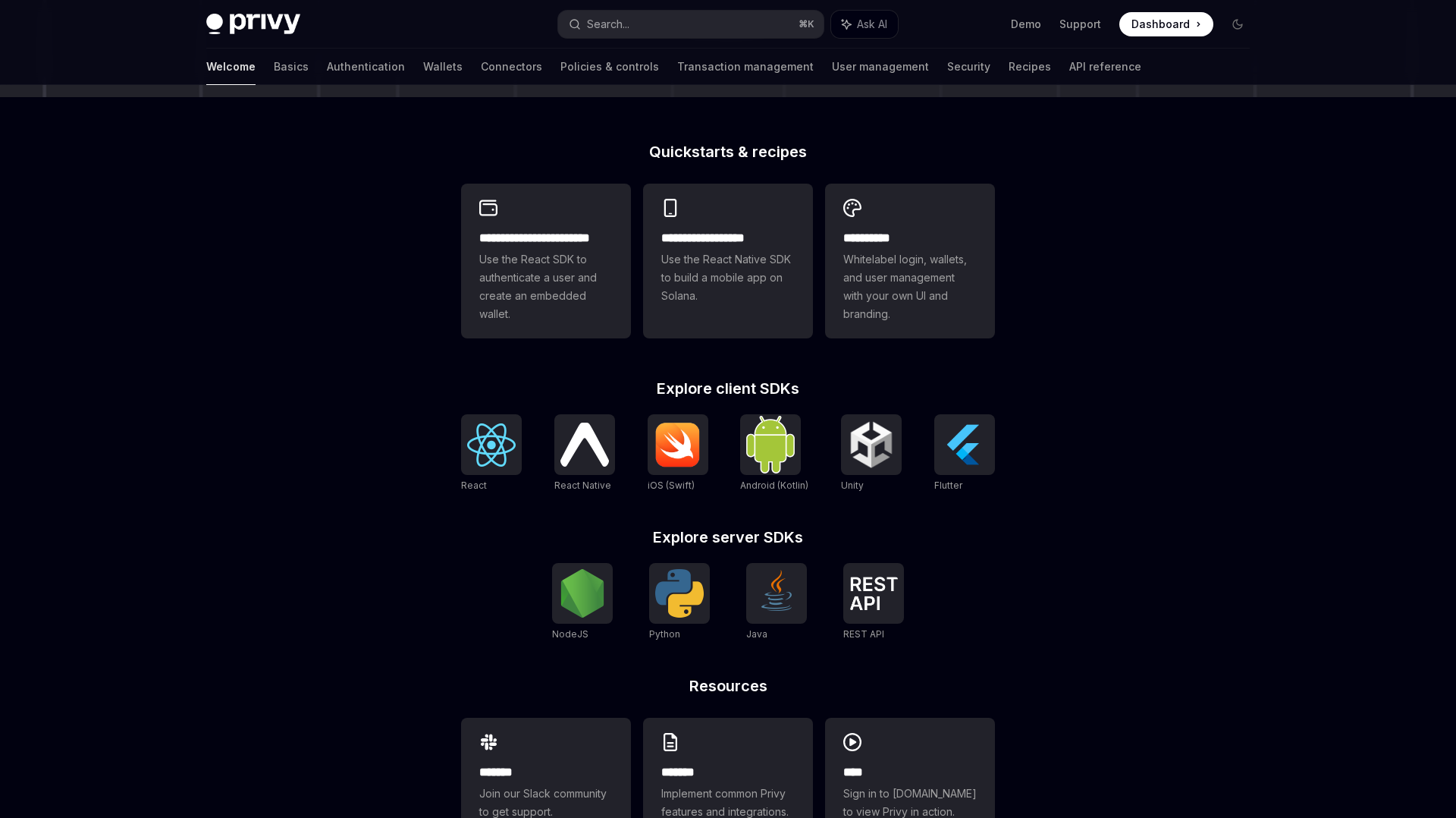
scroll to position [388, 0]
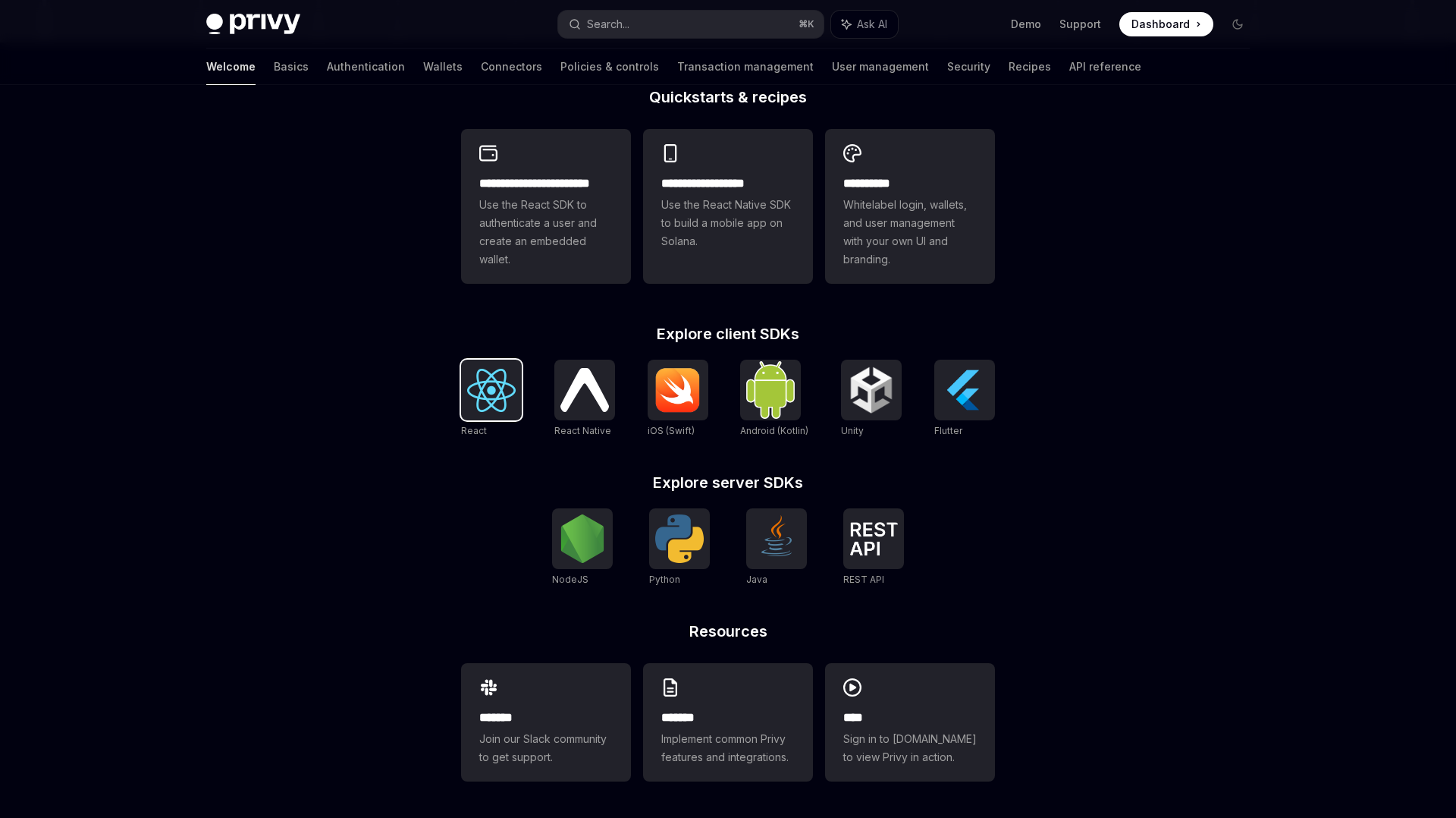
click at [492, 387] on img at bounding box center [491, 390] width 48 height 43
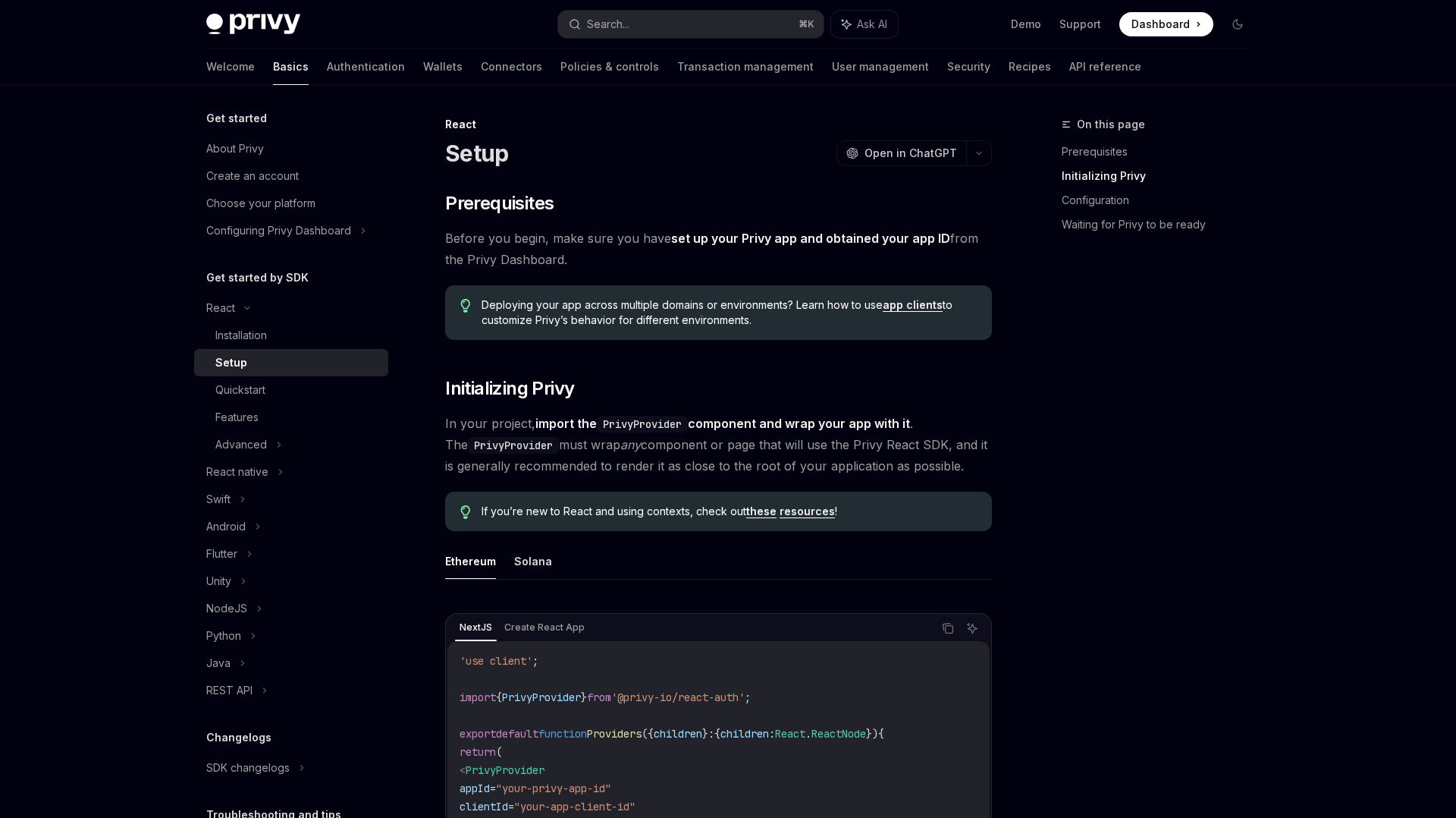
scroll to position [311, 0]
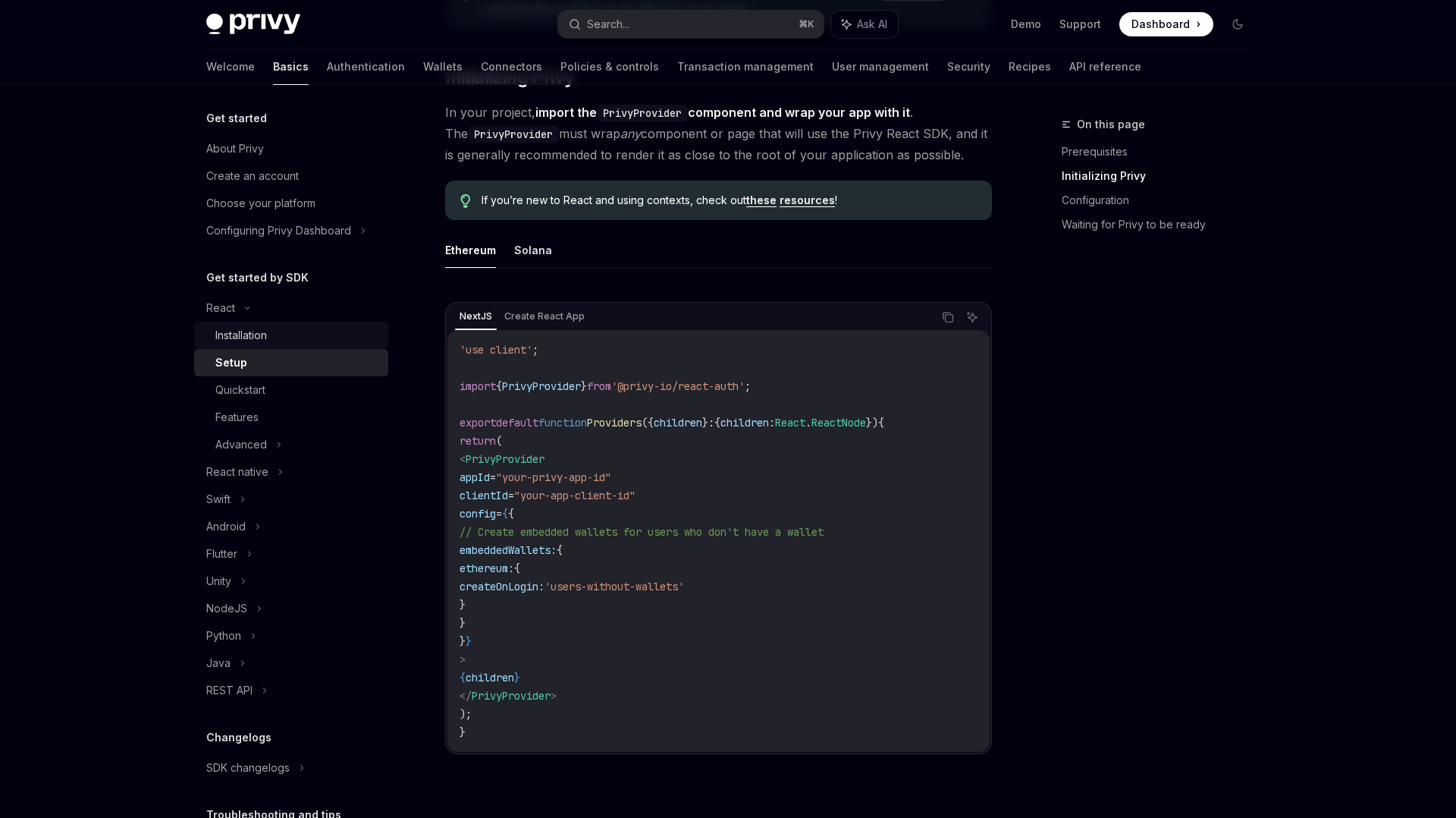
click at [280, 332] on div "Installation" at bounding box center [298, 336] width 164 height 18
type textarea "*"
